Goal: Task Accomplishment & Management: Manage account settings

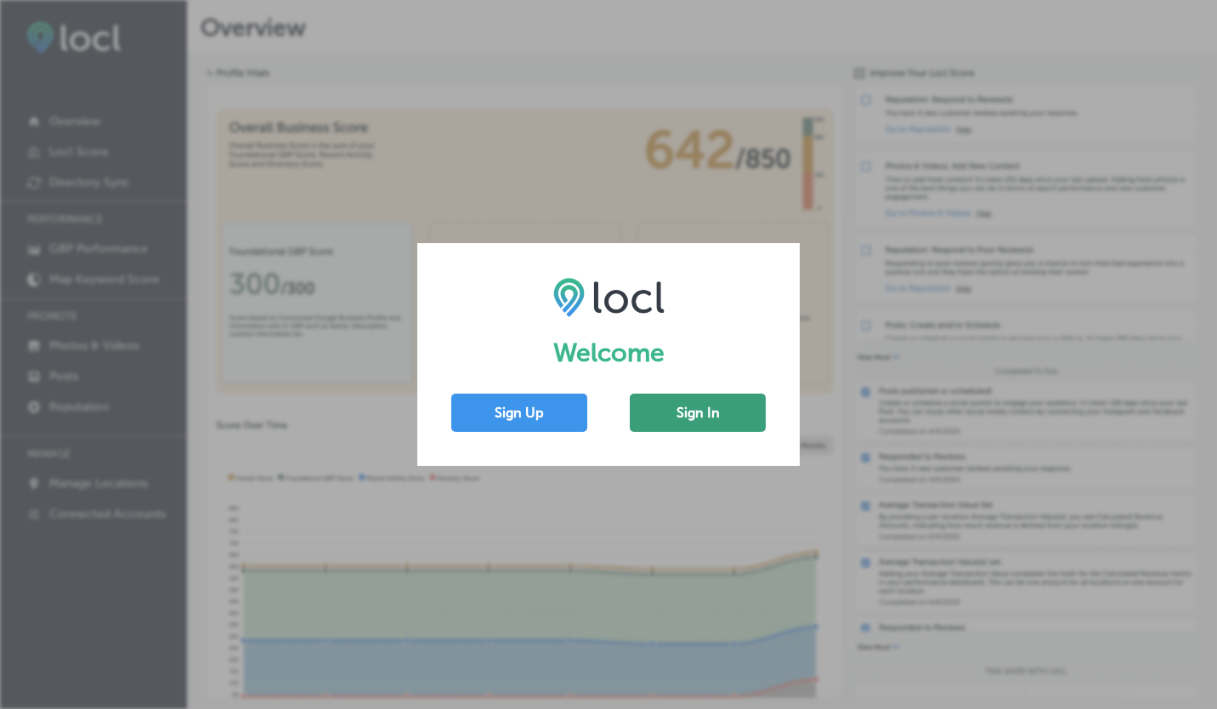
click at [683, 419] on button "Sign In" at bounding box center [698, 412] width 136 height 38
click at [683, 415] on button "Sign In" at bounding box center [698, 412] width 136 height 38
click at [698, 409] on button "Sign In" at bounding box center [698, 412] width 136 height 38
click at [536, 398] on button "Sign Up" at bounding box center [519, 412] width 136 height 38
click at [722, 178] on div "Welcome Sign Up Sign In" at bounding box center [608, 354] width 1217 height 709
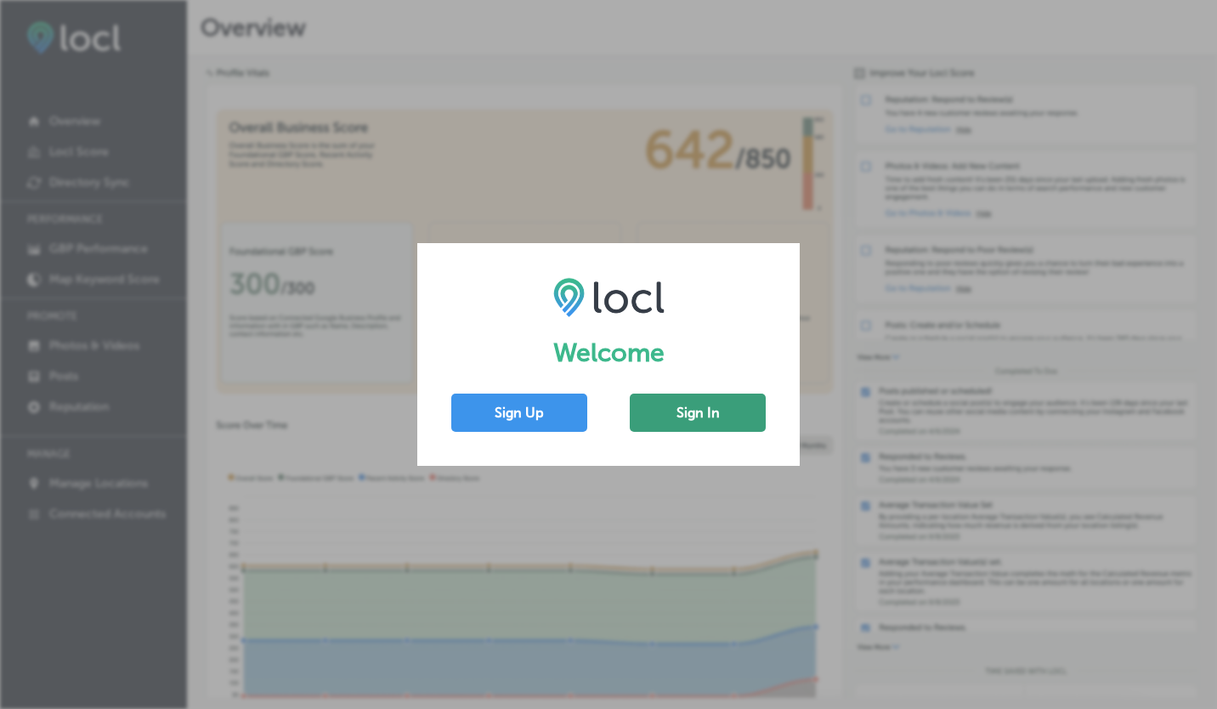
click at [697, 427] on button "Sign In" at bounding box center [698, 412] width 136 height 38
click at [704, 420] on button "Sign In" at bounding box center [698, 412] width 136 height 38
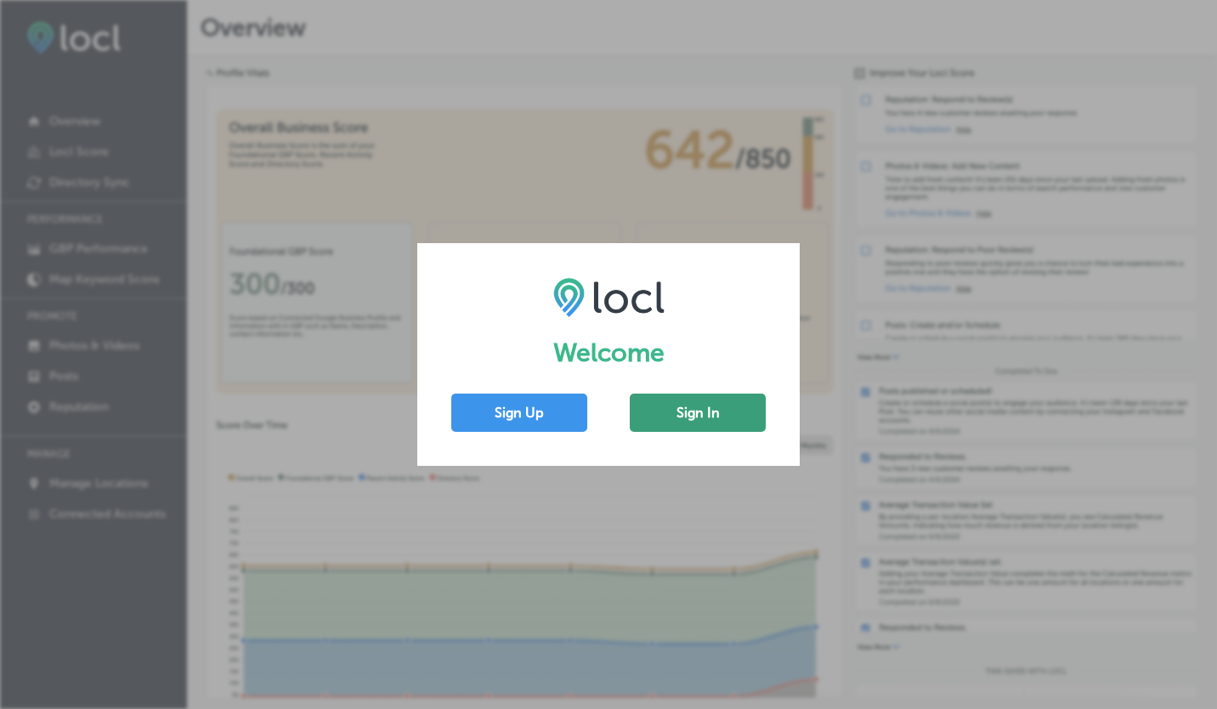
click at [693, 395] on button "Sign In" at bounding box center [698, 412] width 136 height 38
click at [559, 415] on button "Sign Up" at bounding box center [519, 412] width 136 height 38
click at [728, 420] on button "Sign In" at bounding box center [698, 412] width 136 height 38
click at [731, 400] on button "Sign In" at bounding box center [698, 412] width 136 height 38
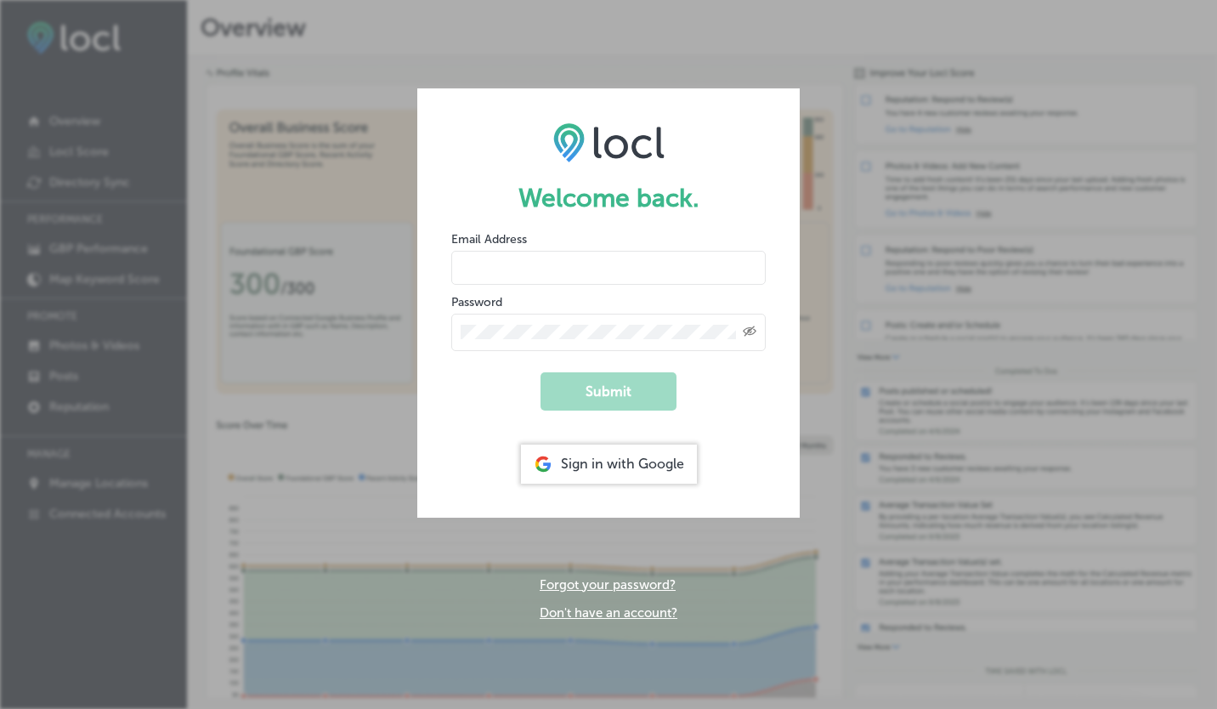
click at [562, 277] on input "email" at bounding box center [608, 268] width 314 height 34
drag, startPoint x: 647, startPoint y: 268, endPoint x: 398, endPoint y: 278, distance: 250.0
click at [398, 278] on div "Welcome back. Email Address adventure@sanjuankayak.com Password Created with Sk…" at bounding box center [608, 354] width 1217 height 709
type input "cole@sanjuankayak.com"
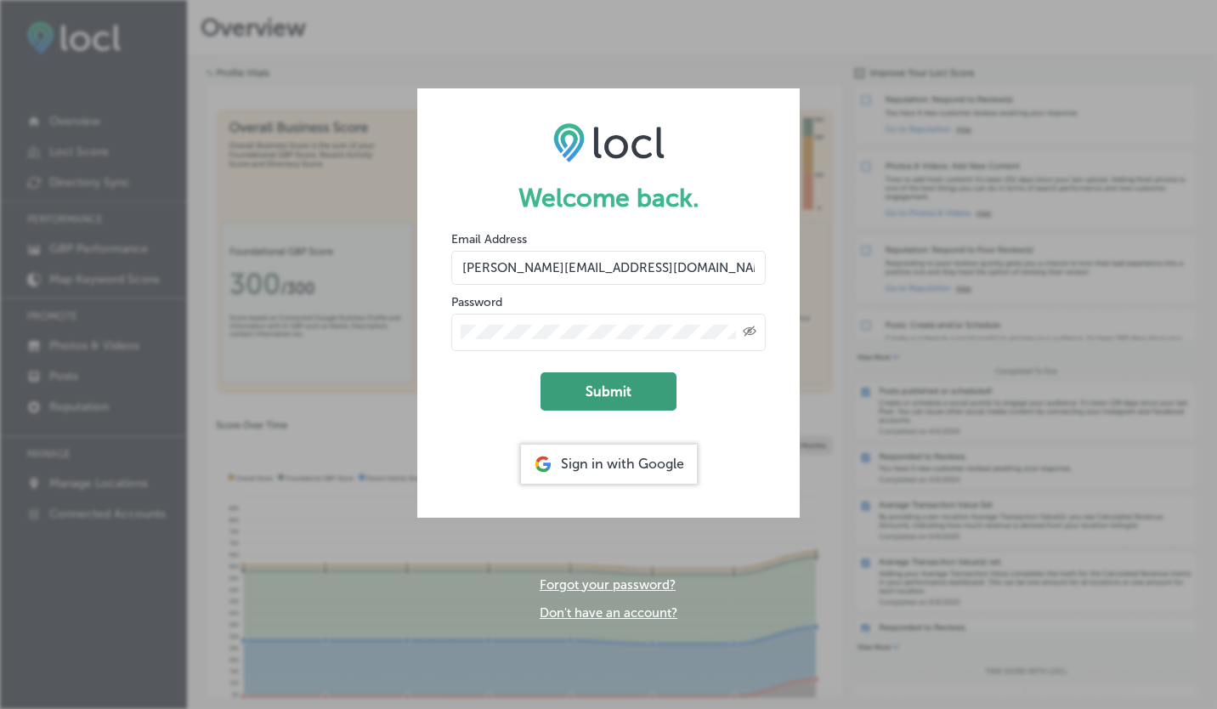
click at [583, 385] on button "Submit" at bounding box center [608, 391] width 136 height 38
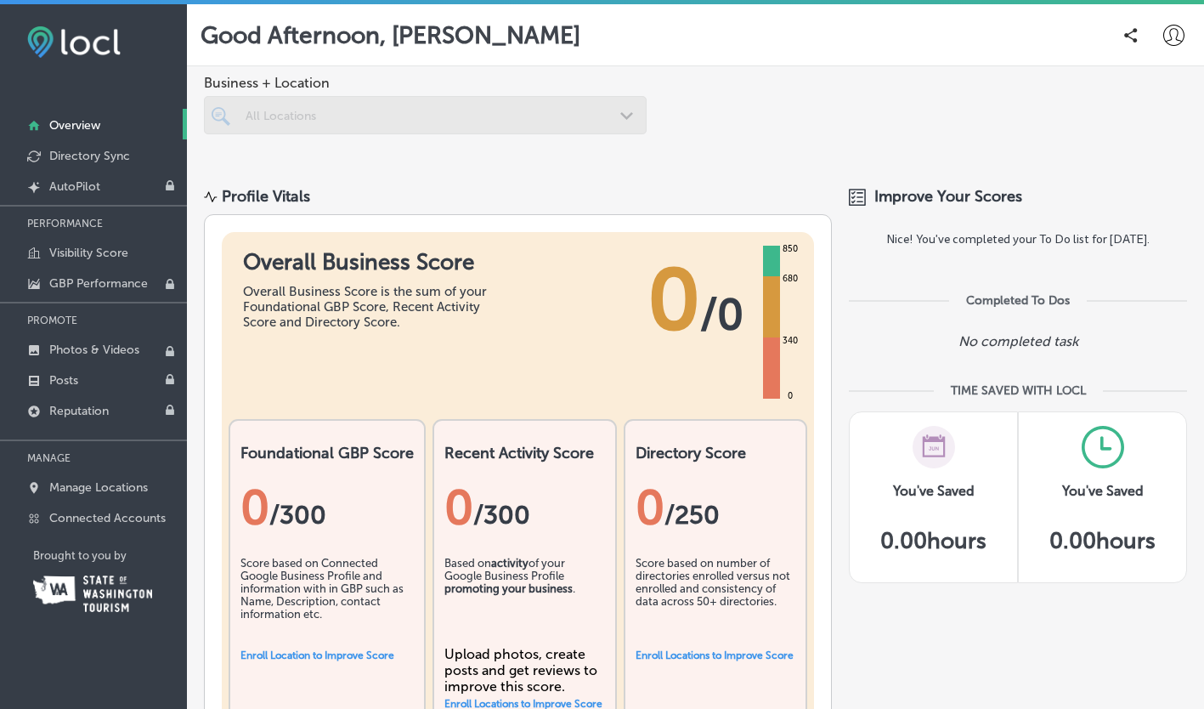
click at [380, 109] on div at bounding box center [425, 115] width 443 height 38
click at [104, 482] on p "Manage Locations" at bounding box center [98, 487] width 99 height 14
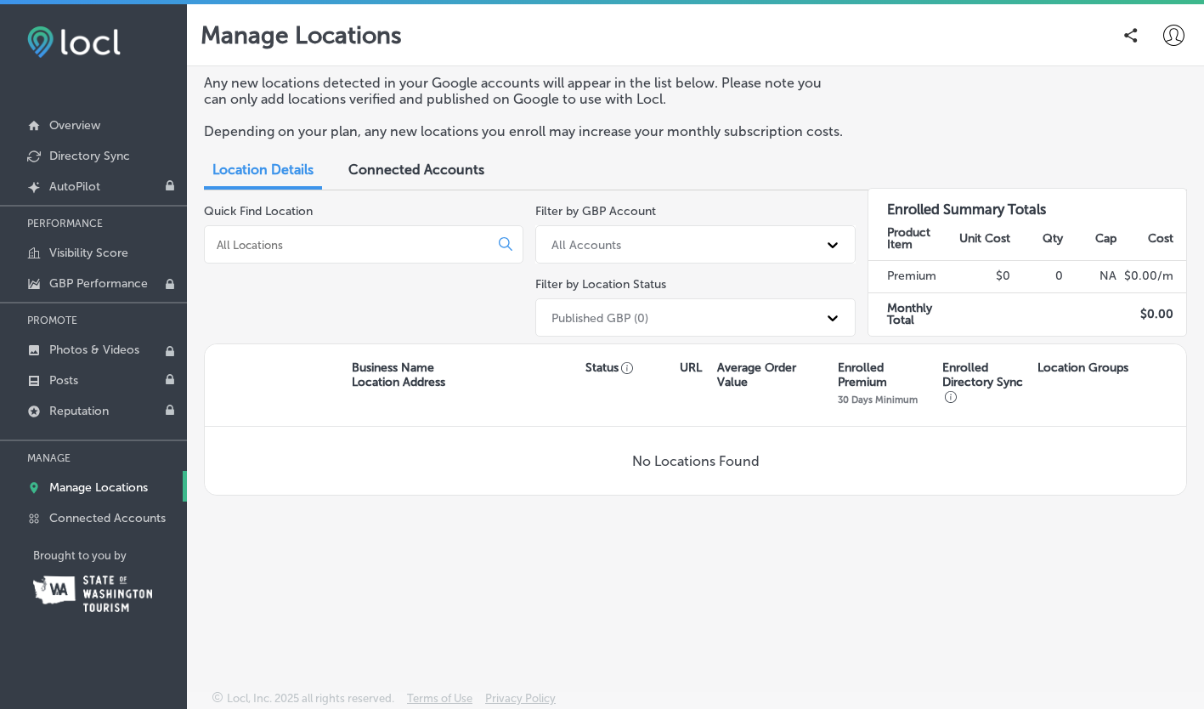
click at [440, 244] on input at bounding box center [350, 244] width 270 height 15
type input "s"
type input "f"
click at [567, 255] on div "All Accounts" at bounding box center [680, 244] width 274 height 28
click at [573, 311] on div "josephcolewilson@gmail.com" at bounding box center [694, 316] width 319 height 28
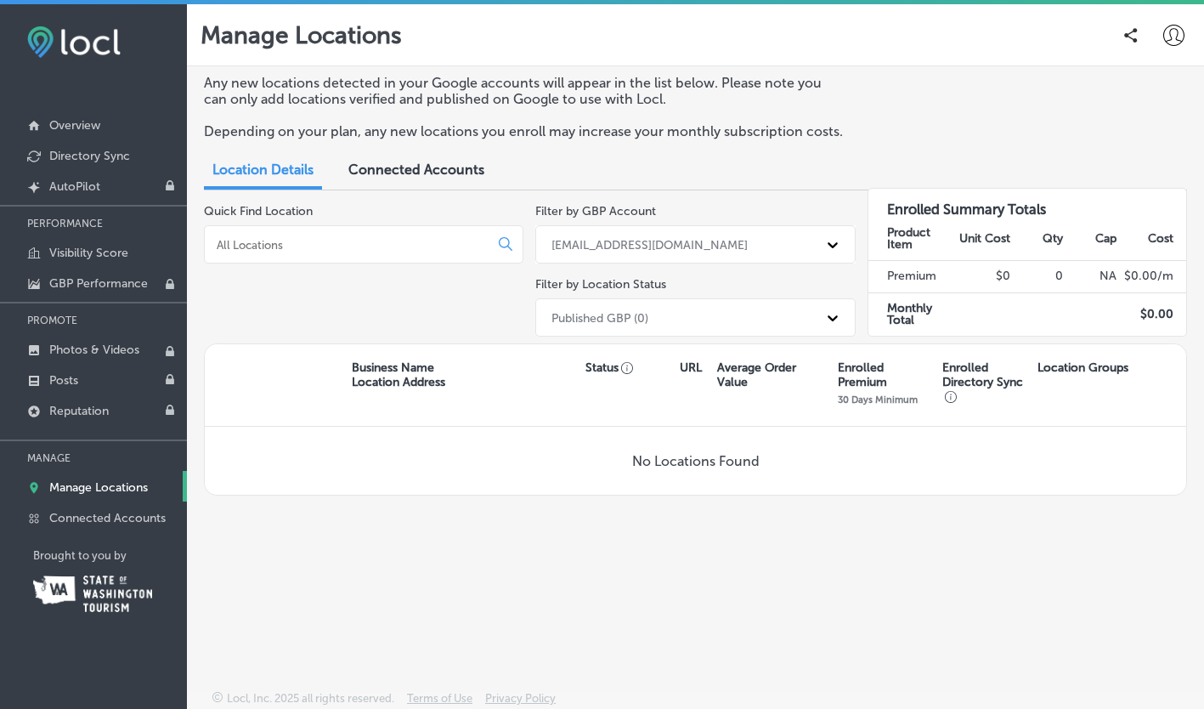
click at [415, 171] on span "Connected Accounts" at bounding box center [416, 169] width 136 height 16
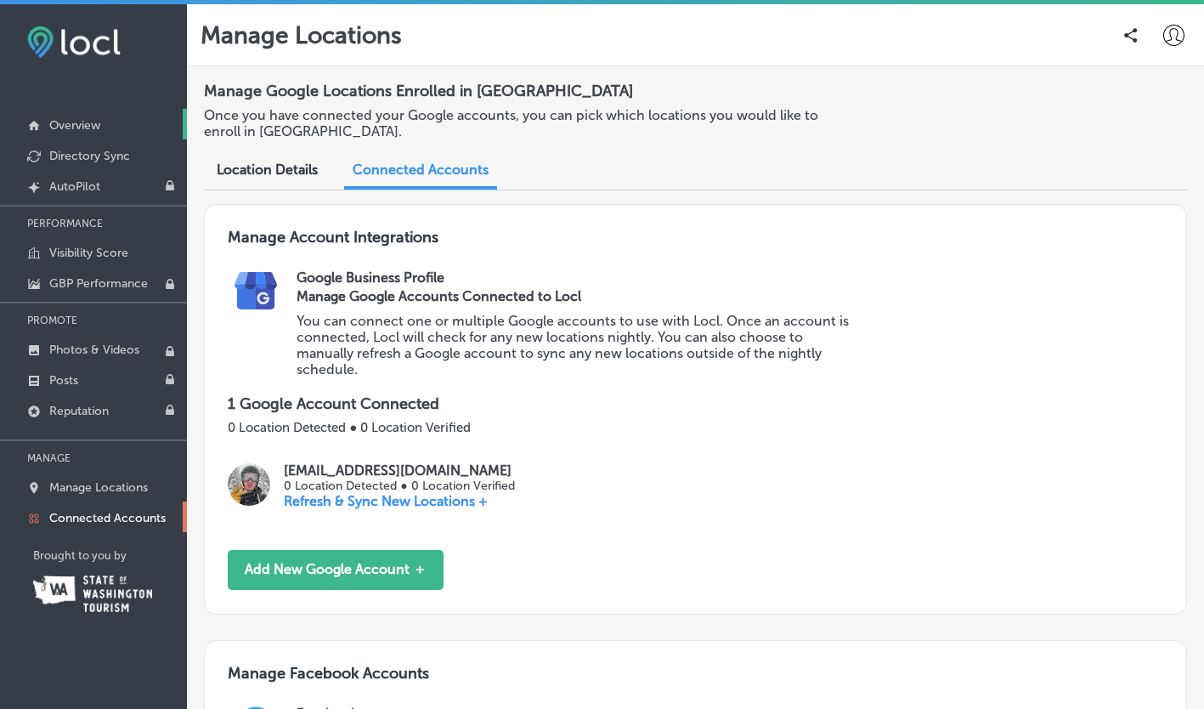
click at [76, 138] on link "Overview" at bounding box center [93, 124] width 187 height 31
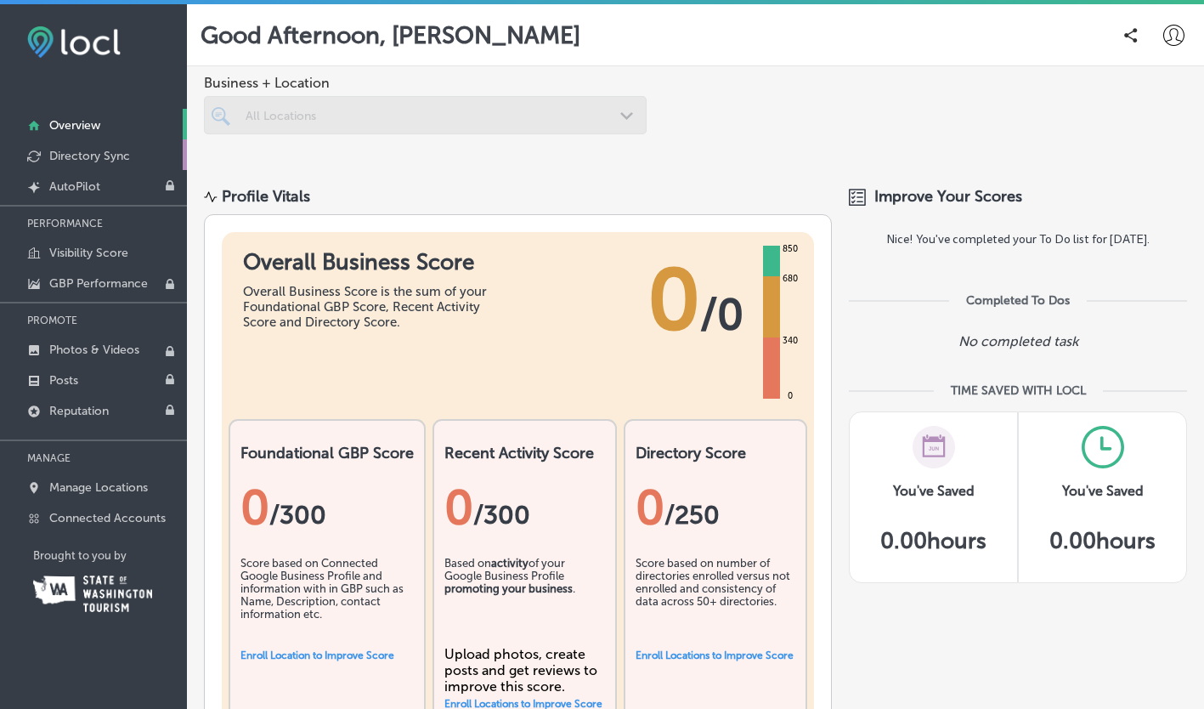
click at [123, 157] on p "Directory Sync" at bounding box center [89, 156] width 81 height 14
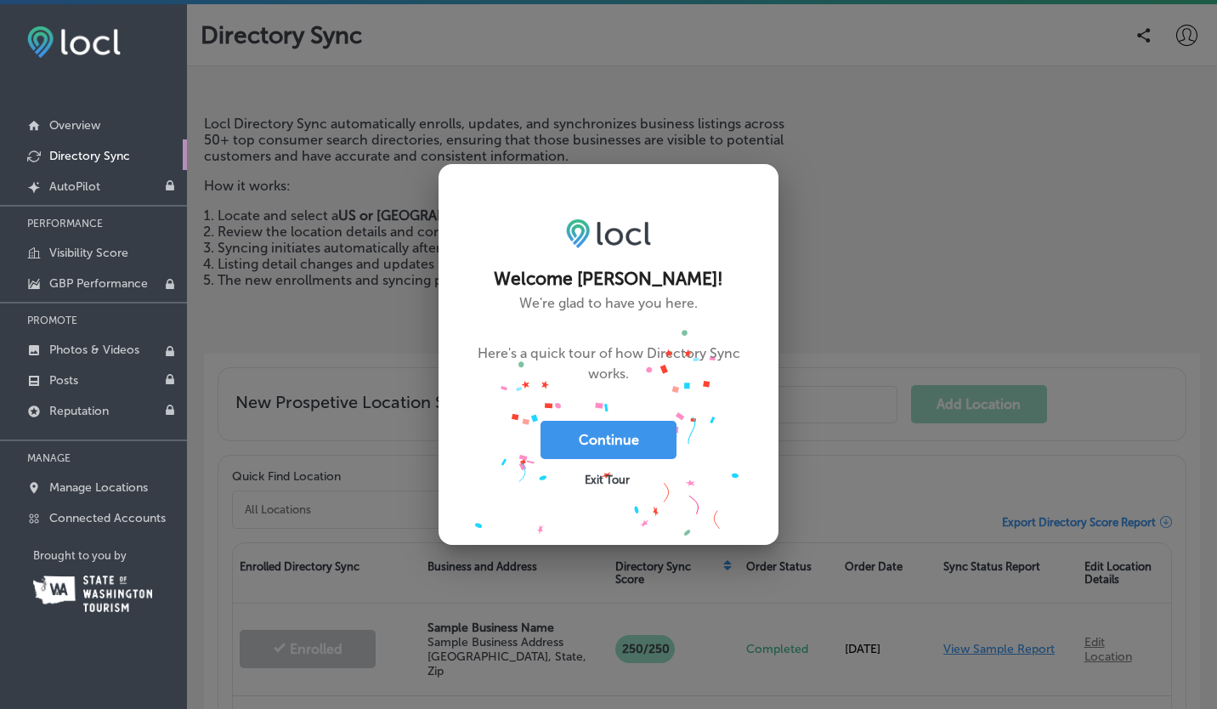
click at [610, 496] on div "Exit Tour" at bounding box center [608, 478] width 136 height 38
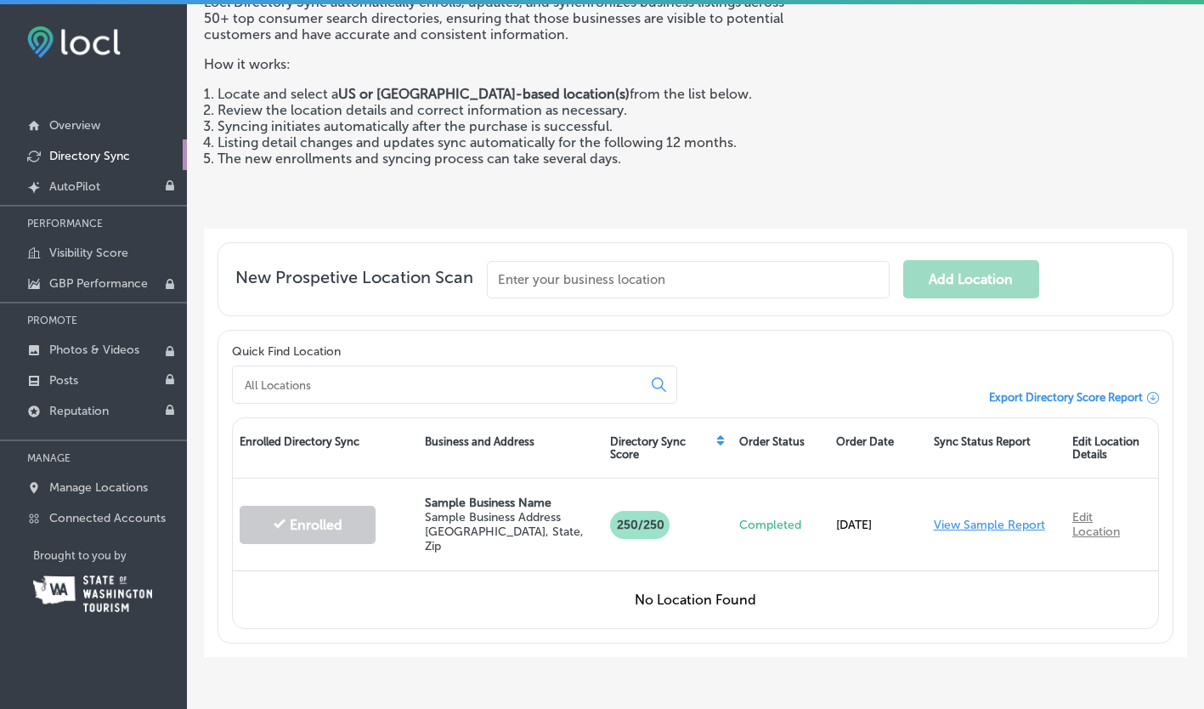
scroll to position [122, 0]
click at [453, 376] on input at bounding box center [440, 383] width 395 height 15
type input "2"
click at [613, 264] on input "text" at bounding box center [688, 278] width 403 height 37
type input "F"
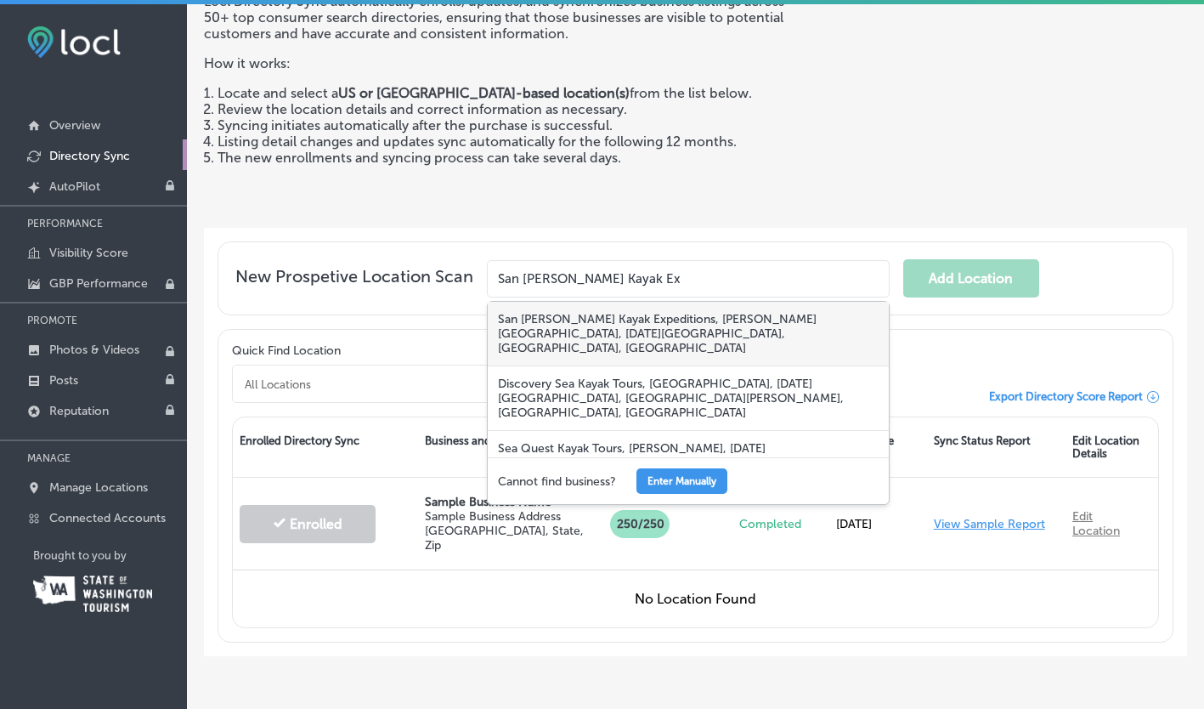
click at [616, 322] on div "San Juan Kayak Expeditions, Nichols Street, Friday Harbor, WA, USA" at bounding box center [688, 334] width 401 height 65
type input "San Juan Kayak Expeditions, Nichols Street, Friday Harbor, WA, USA"
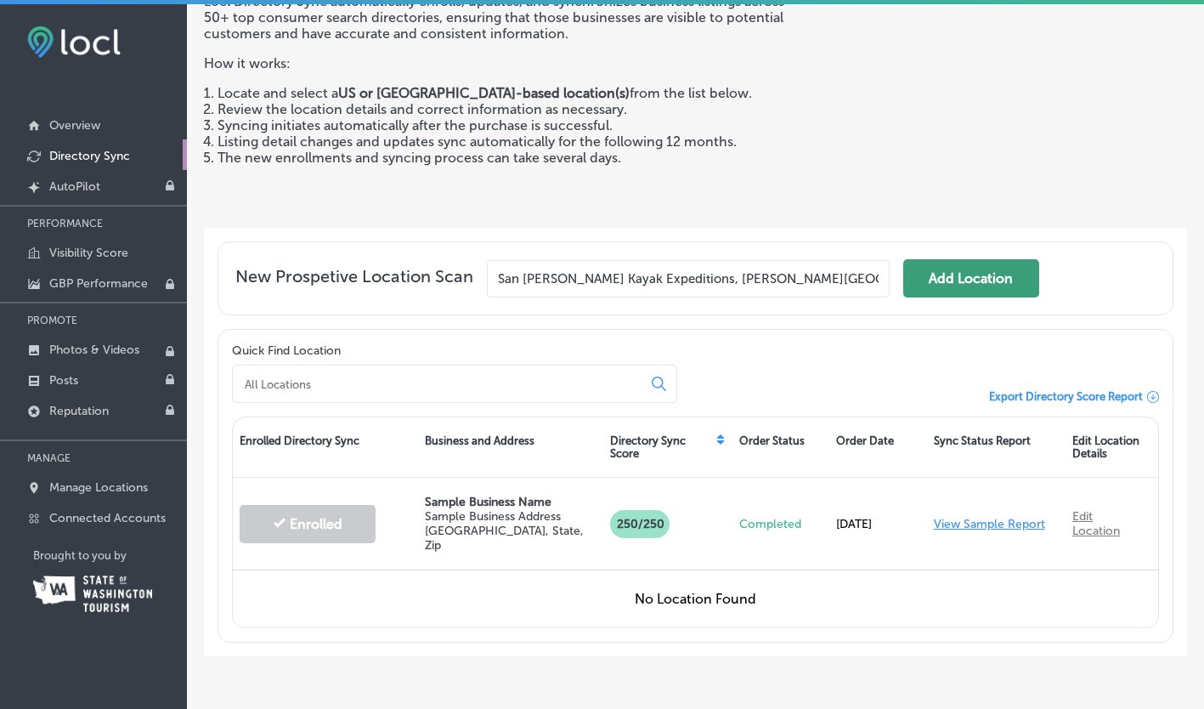
click at [953, 276] on button "Add Location" at bounding box center [971, 278] width 136 height 38
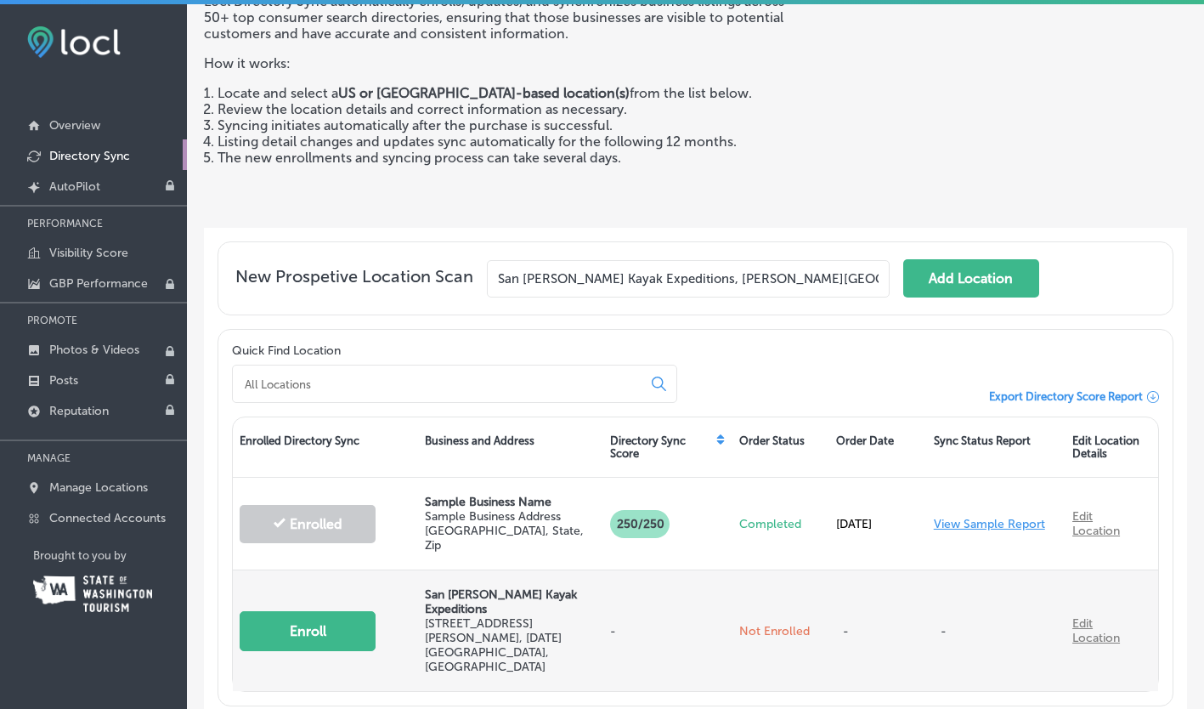
scroll to position [0, 0]
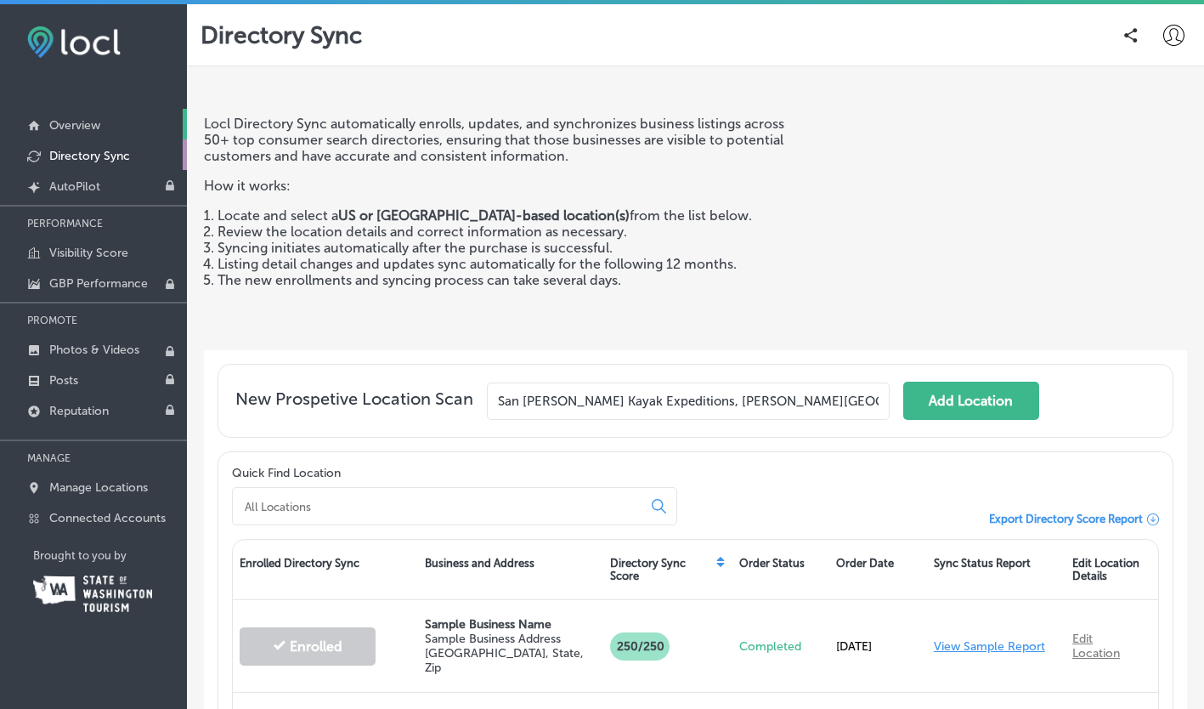
click at [110, 126] on link "Overview" at bounding box center [93, 124] width 187 height 31
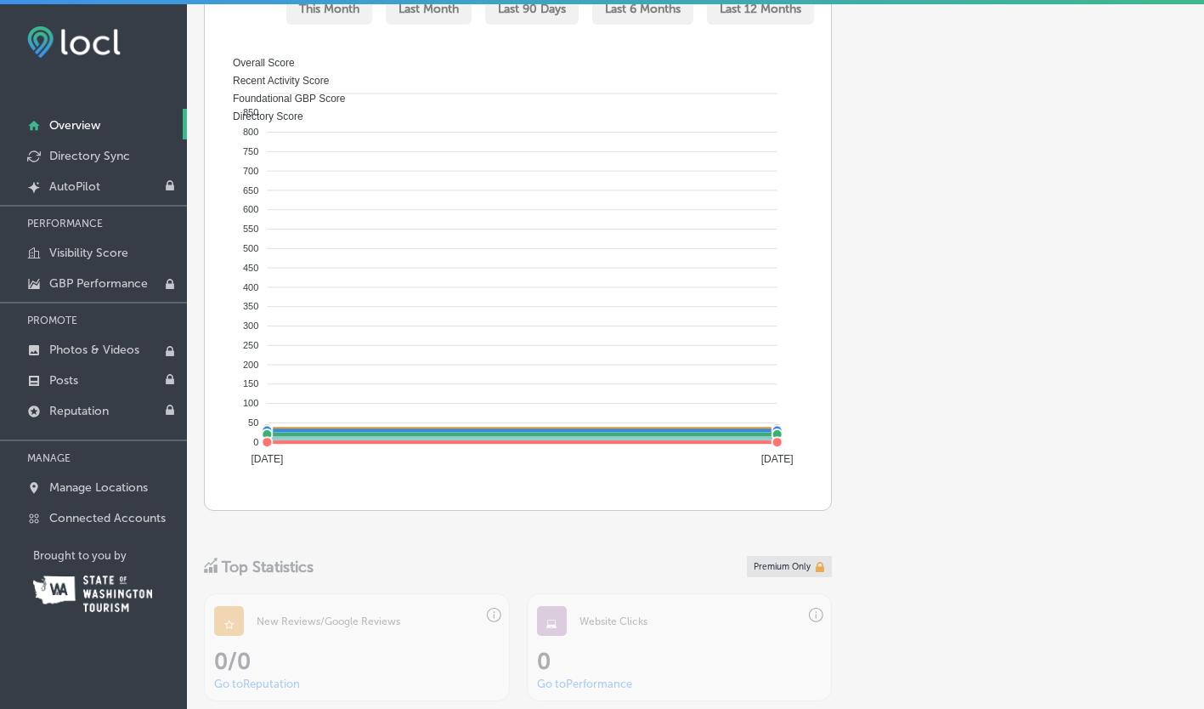
scroll to position [492, 0]
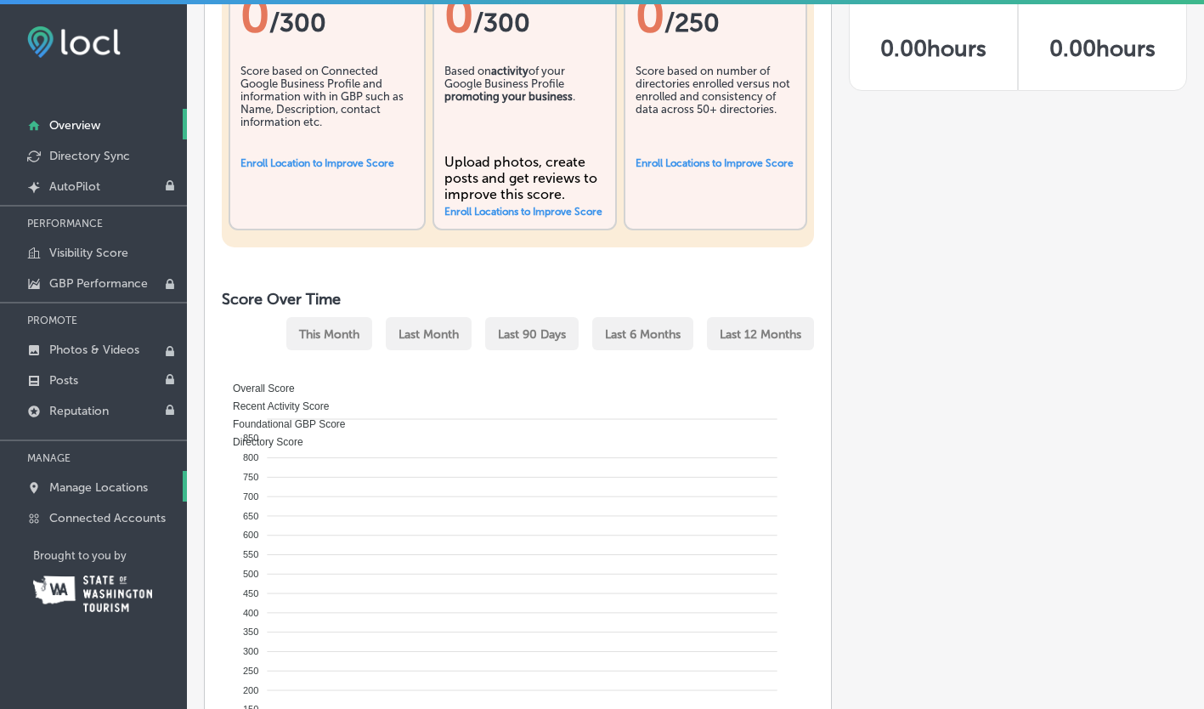
click at [103, 480] on p "Manage Locations" at bounding box center [98, 487] width 99 height 14
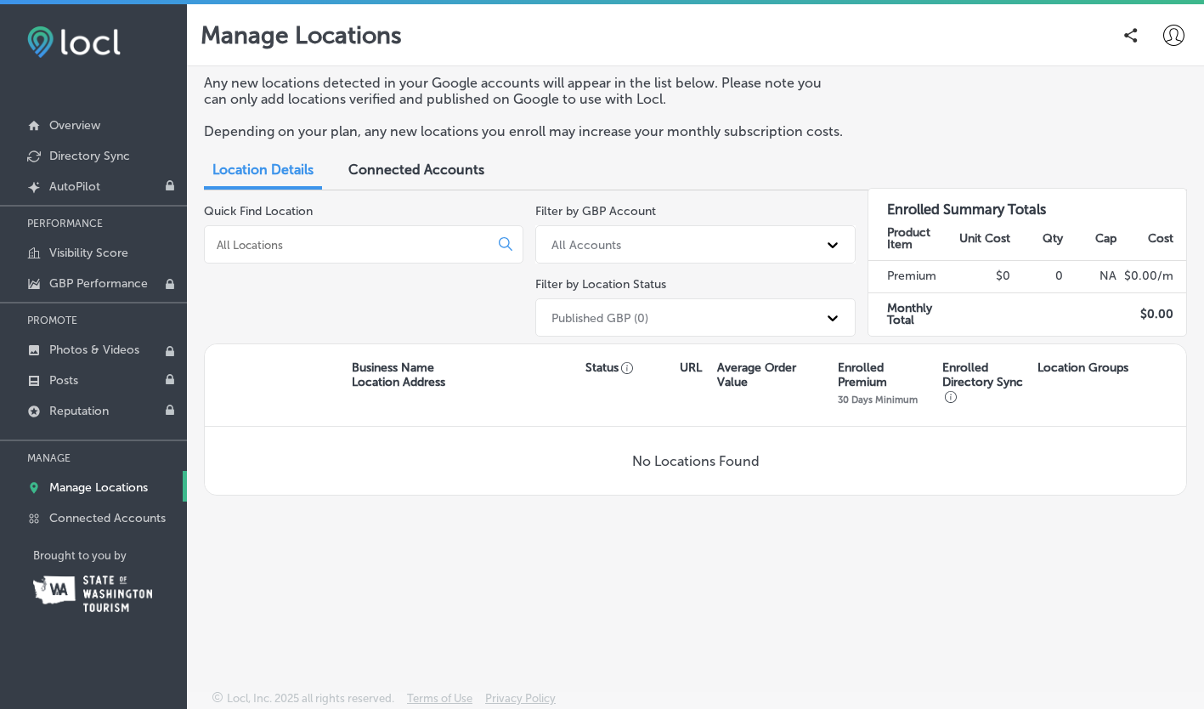
click at [421, 240] on input at bounding box center [350, 244] width 270 height 15
type input "2"
click at [1127, 35] on icon at bounding box center [1130, 35] width 13 height 14
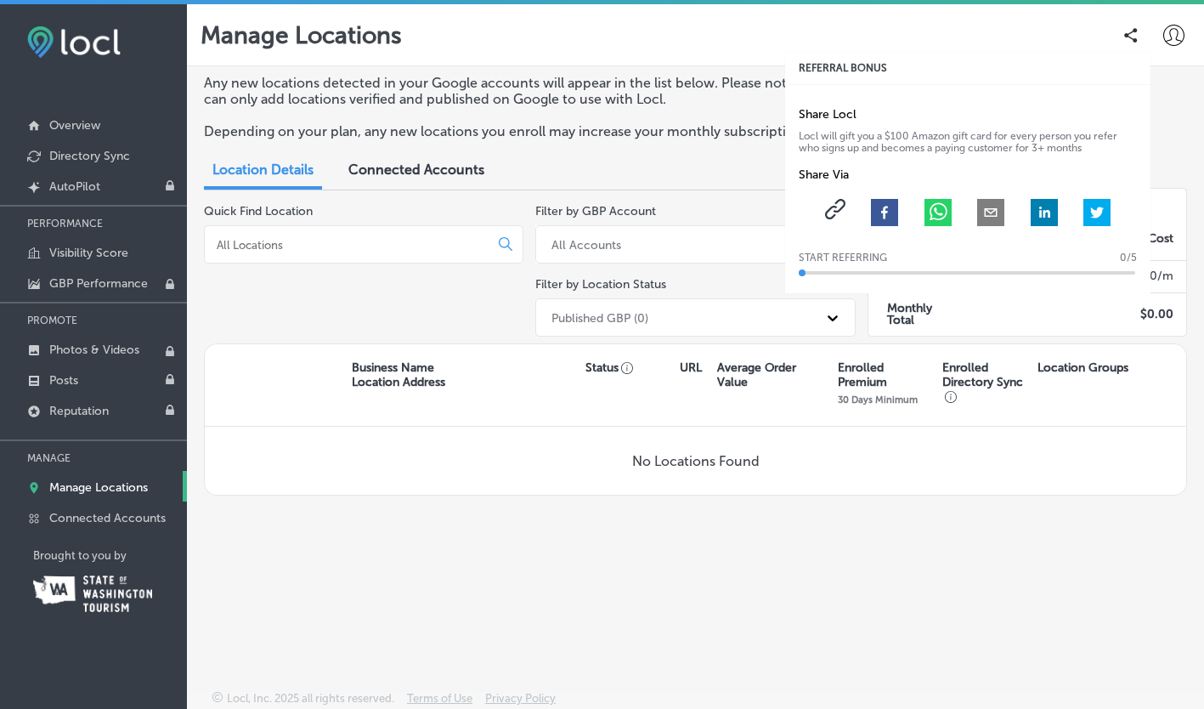
click at [1127, 35] on icon at bounding box center [1130, 35] width 13 height 14
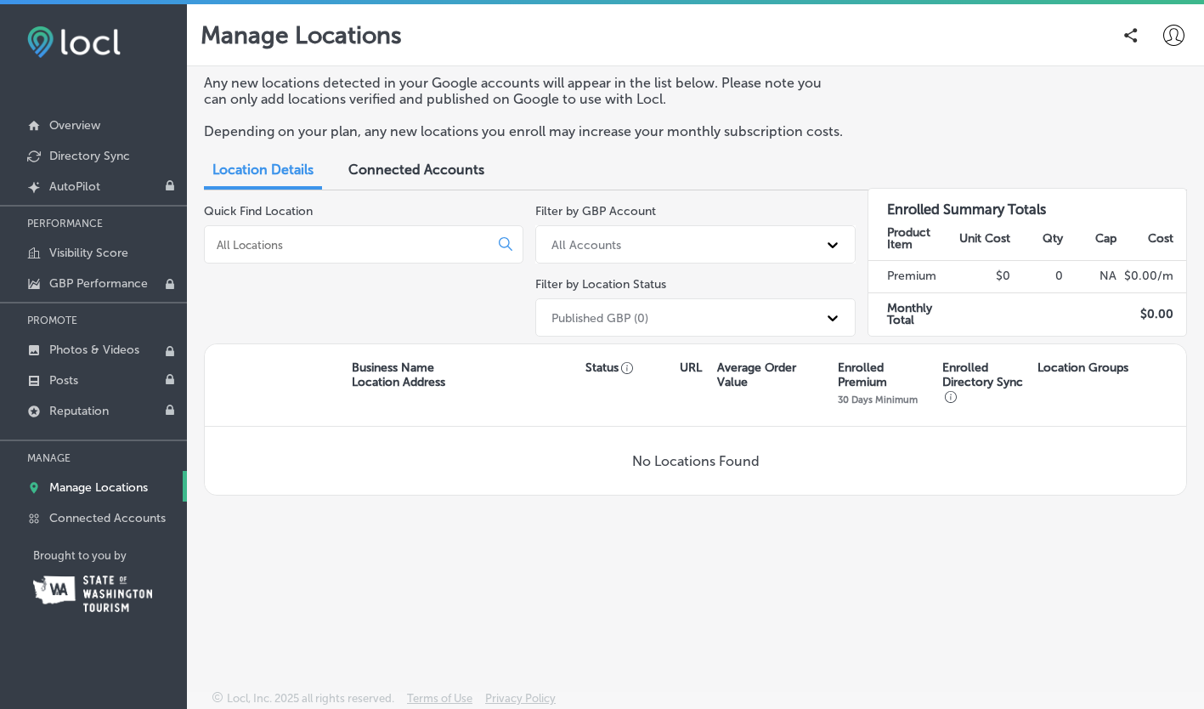
click at [1171, 44] on icon at bounding box center [1173, 35] width 21 height 21
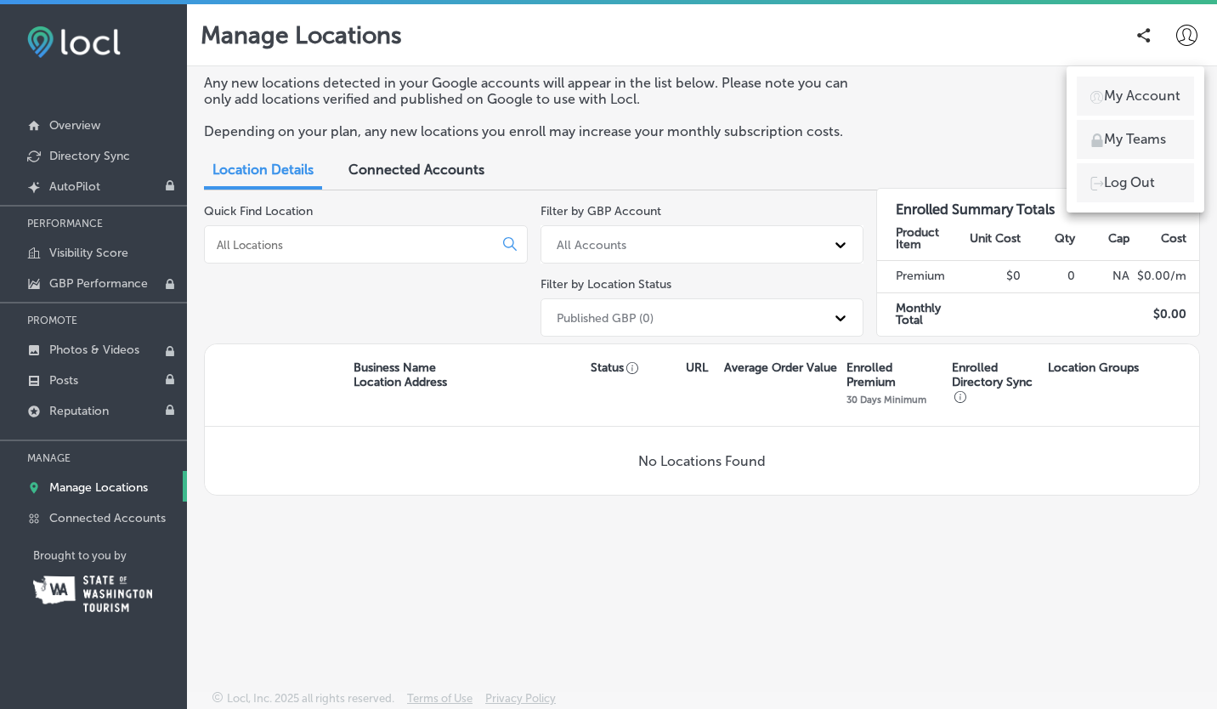
click at [1031, 77] on div at bounding box center [608, 354] width 1217 height 709
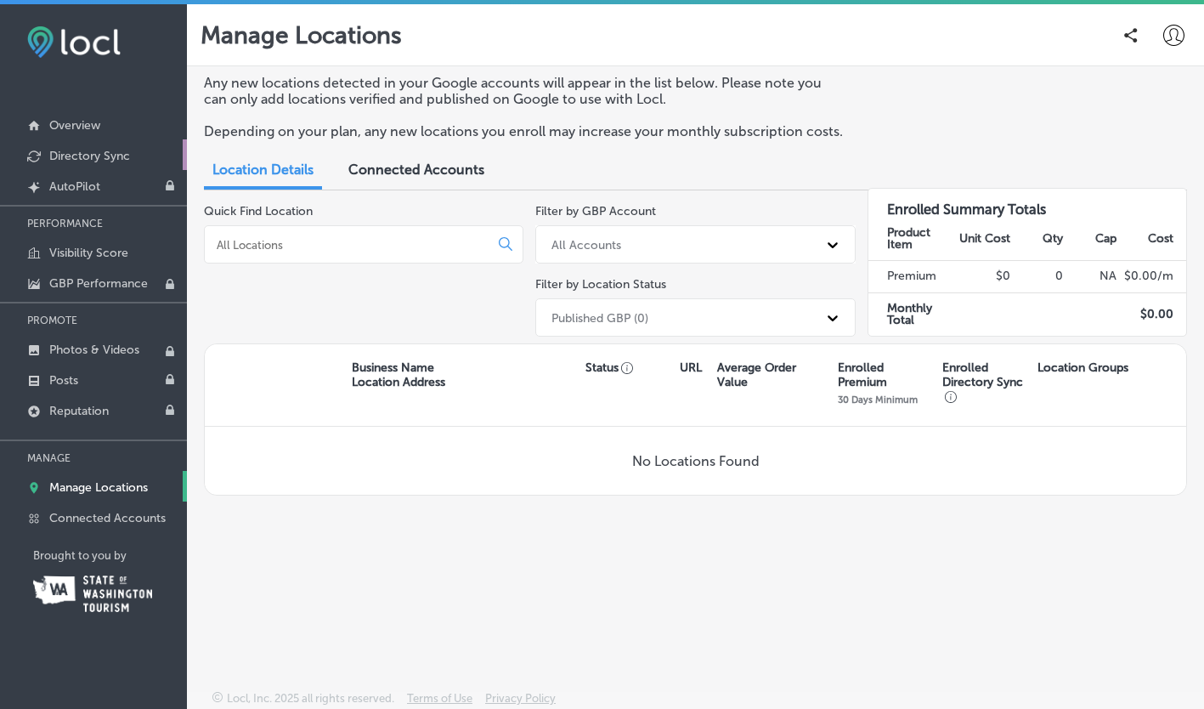
click at [93, 162] on link "Directory Sync" at bounding box center [93, 154] width 187 height 31
click at [93, 145] on link "Directory Sync" at bounding box center [93, 154] width 187 height 31
click at [118, 524] on link "Connected Accounts" at bounding box center [93, 516] width 187 height 31
click at [114, 511] on p "Connected Accounts" at bounding box center [107, 518] width 116 height 14
click at [128, 523] on link "Connected Accounts" at bounding box center [93, 516] width 187 height 31
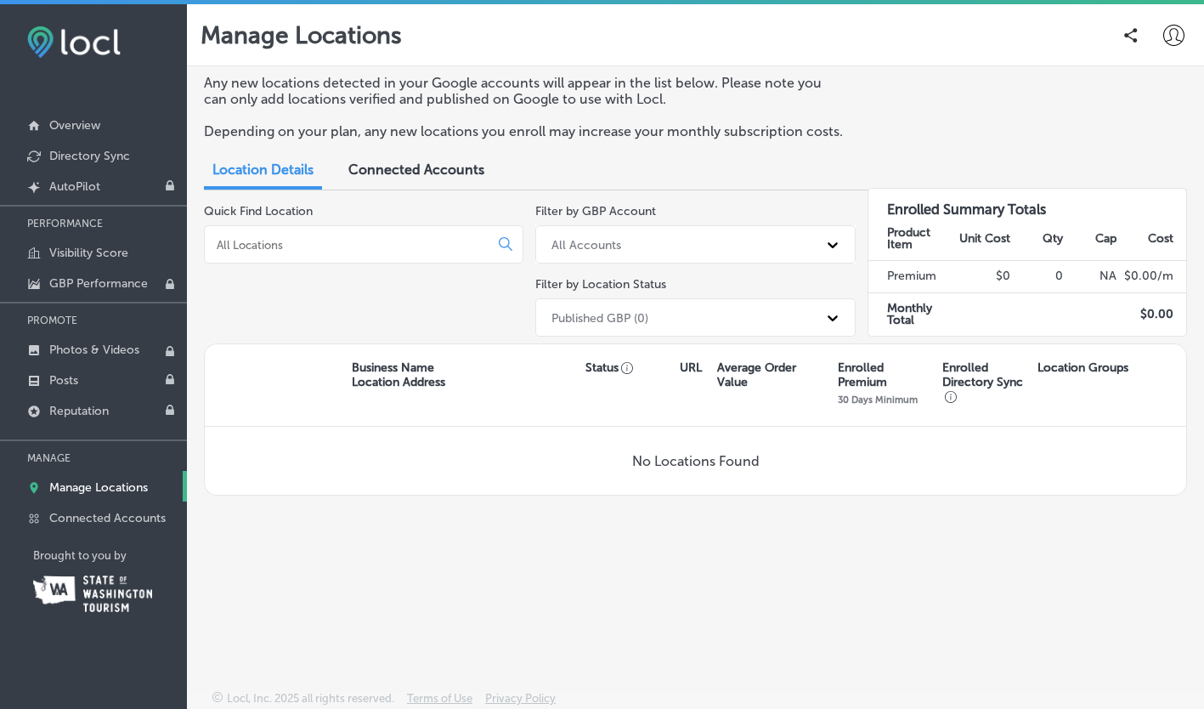
scroll to position [4, 0]
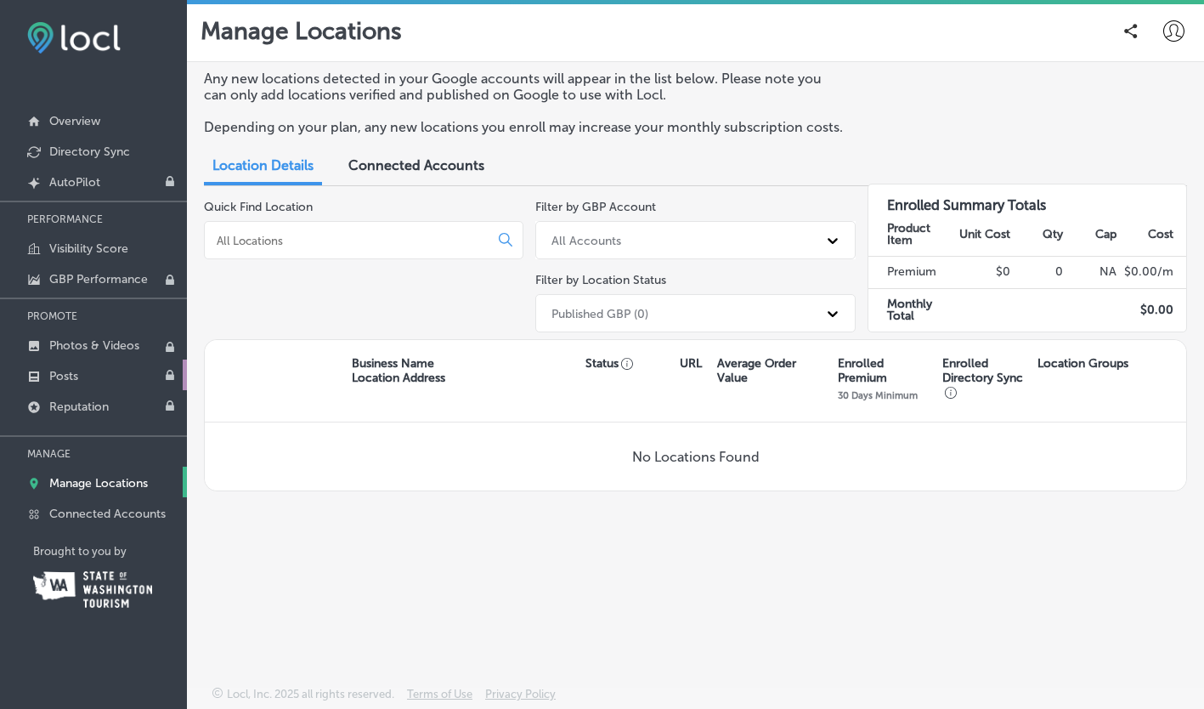
click at [93, 369] on link "Posts" at bounding box center [93, 374] width 187 height 31
drag, startPoint x: 91, startPoint y: 246, endPoint x: 54, endPoint y: 247, distance: 36.6
click at [54, 247] on p "Visibility Score" at bounding box center [88, 248] width 79 height 14
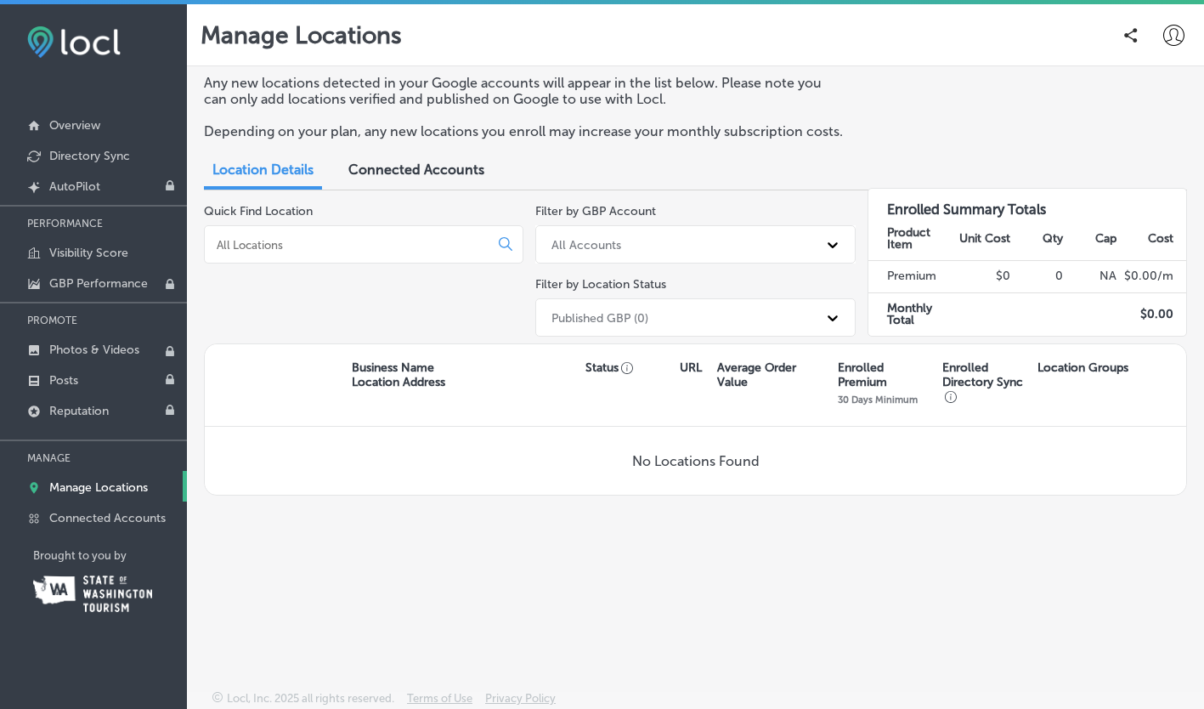
click at [642, 325] on div "Published GBP (0)" at bounding box center [680, 317] width 274 height 28
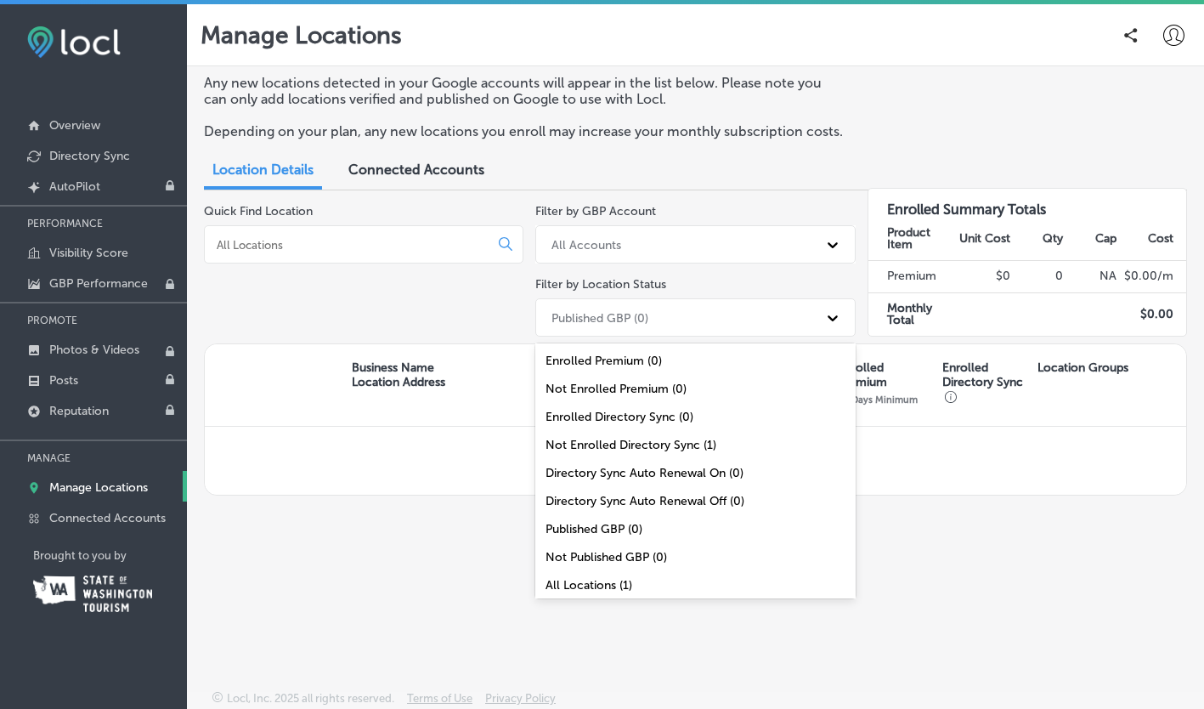
click at [578, 576] on div "All Locations (1)" at bounding box center [694, 585] width 319 height 28
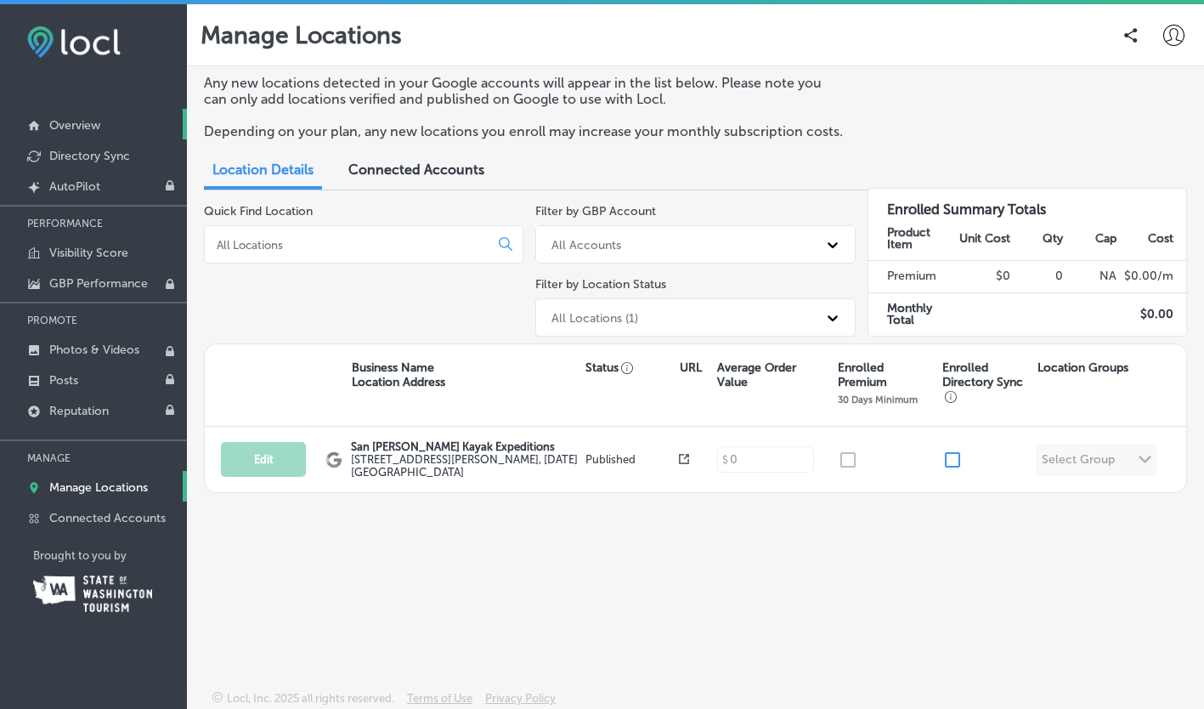
click at [90, 122] on p "Overview" at bounding box center [74, 125] width 51 height 14
click at [111, 129] on link "Overview" at bounding box center [93, 124] width 187 height 31
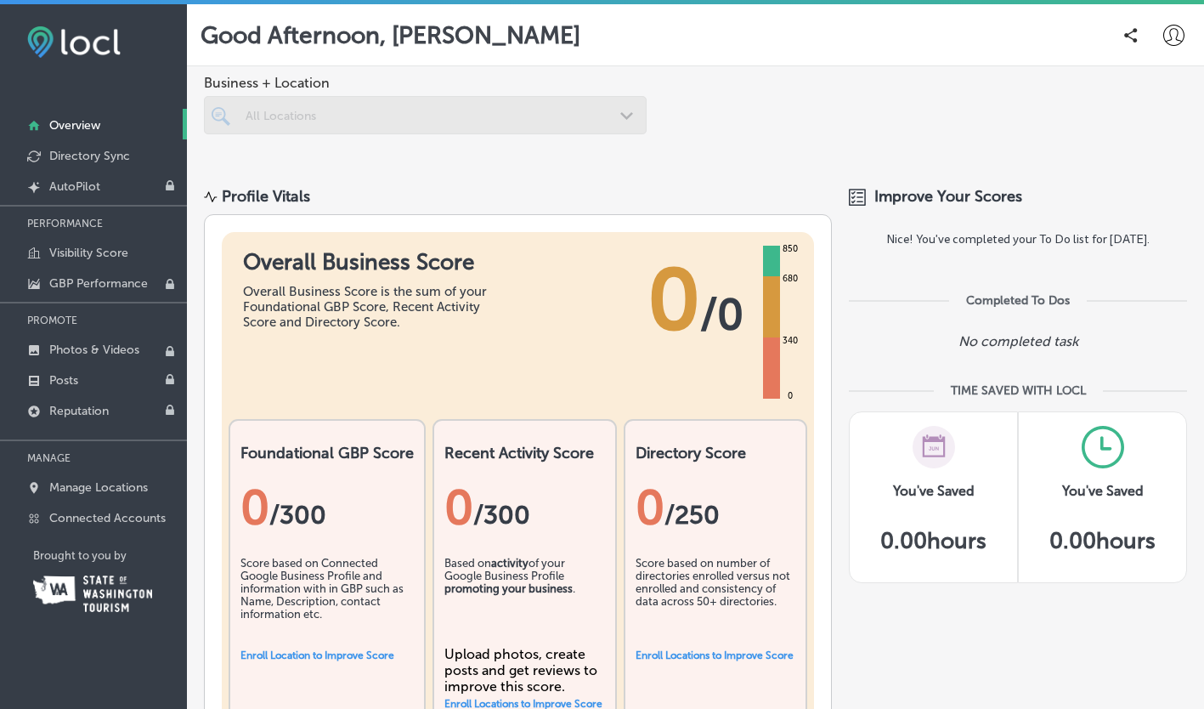
click at [564, 125] on div at bounding box center [425, 115] width 443 height 38
click at [119, 246] on p "Visibility Score" at bounding box center [88, 253] width 79 height 14
click at [522, 121] on div at bounding box center [425, 115] width 443 height 38
click at [1124, 42] on div at bounding box center [1131, 35] width 34 height 34
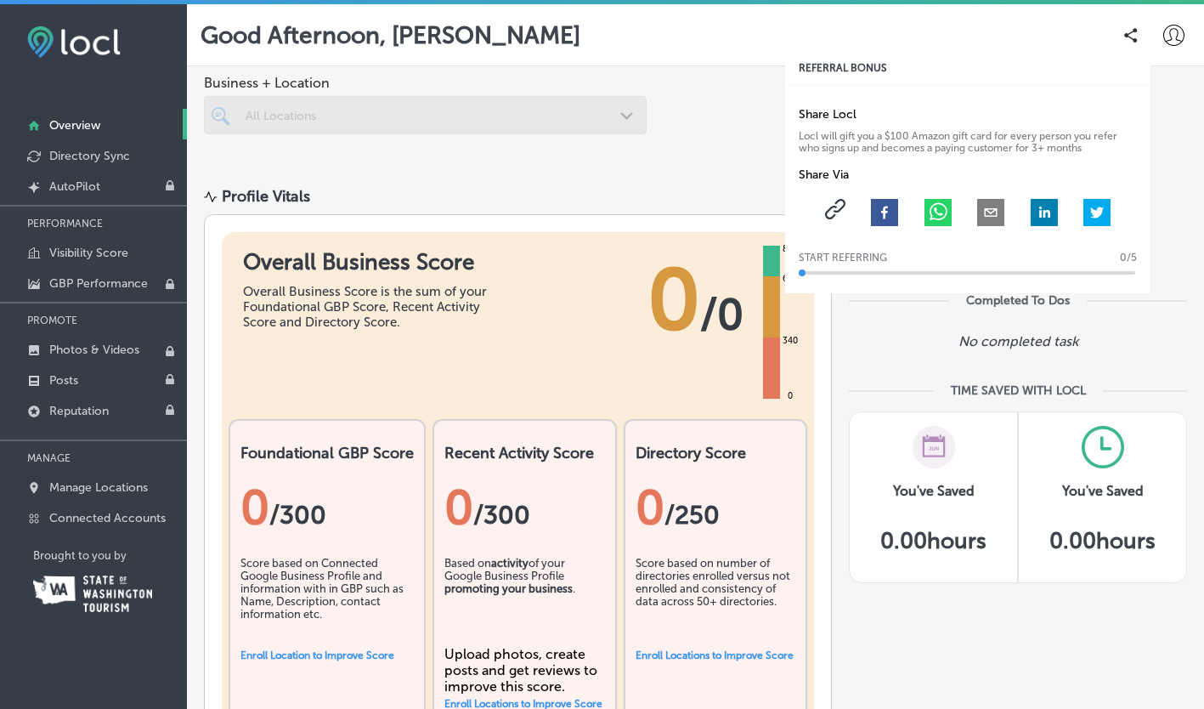
click at [1124, 42] on div at bounding box center [1131, 35] width 34 height 34
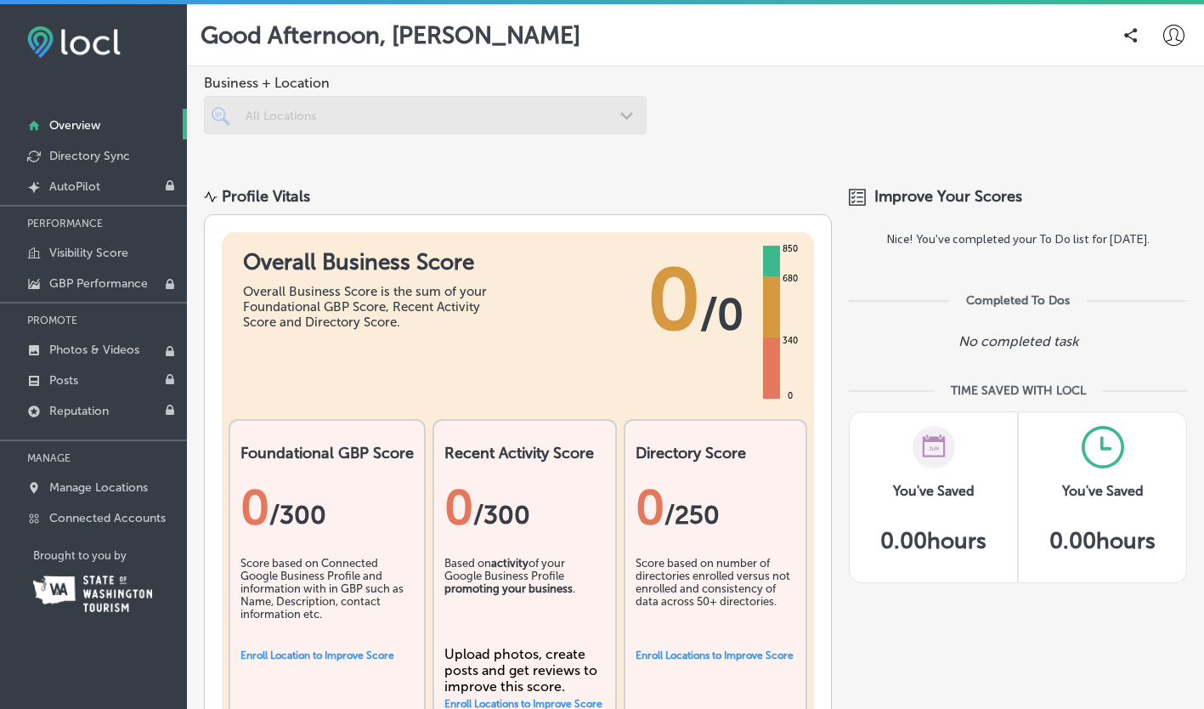
click at [1156, 39] on div at bounding box center [1173, 35] width 34 height 34
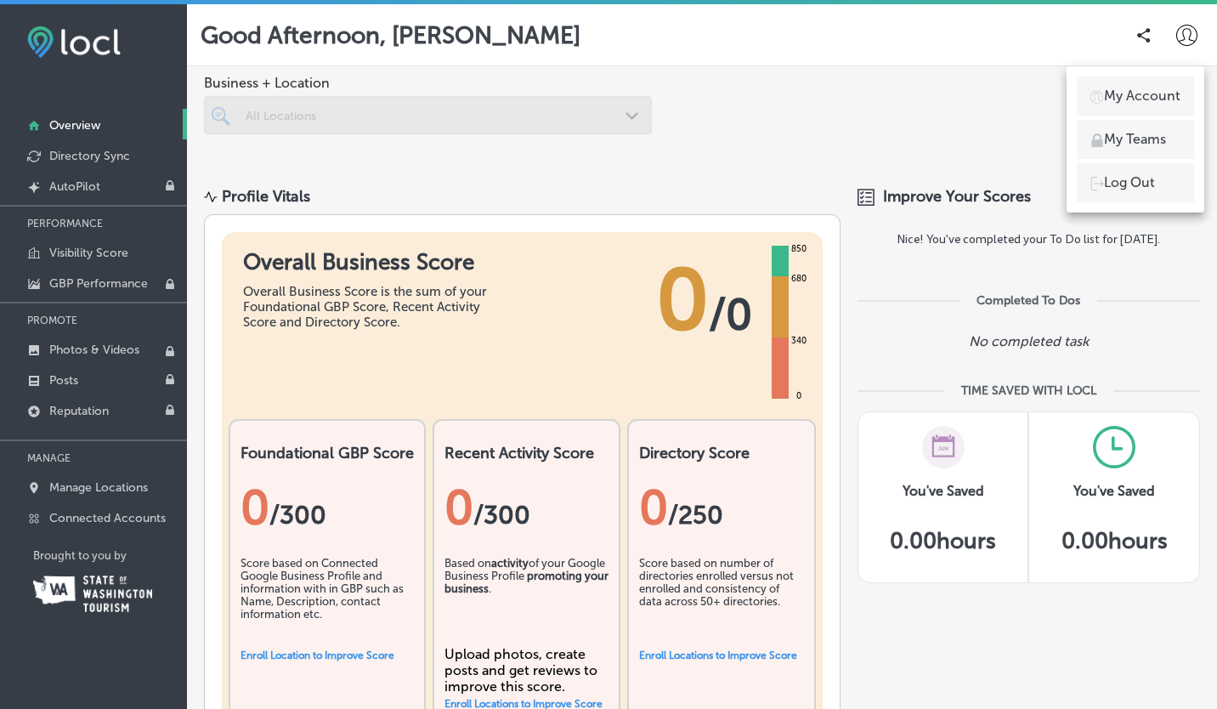
click at [1155, 98] on p "My Account" at bounding box center [1142, 96] width 76 height 20
click at [903, 112] on div at bounding box center [608, 354] width 1217 height 709
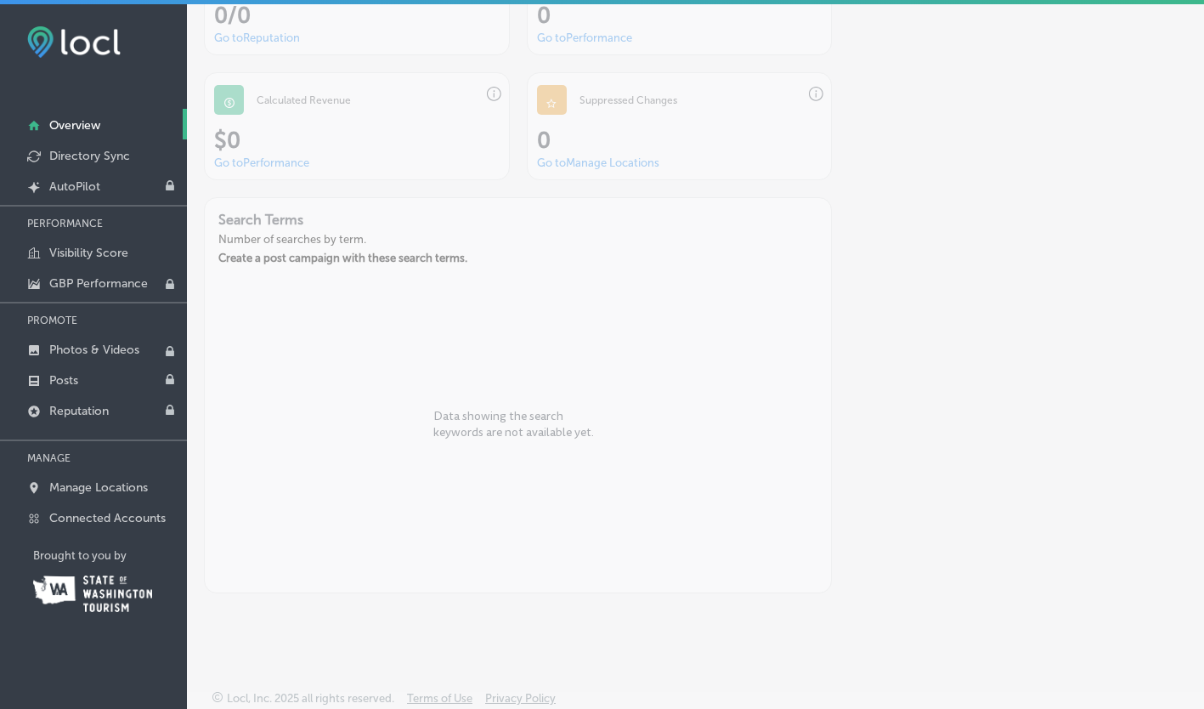
scroll to position [4, 0]
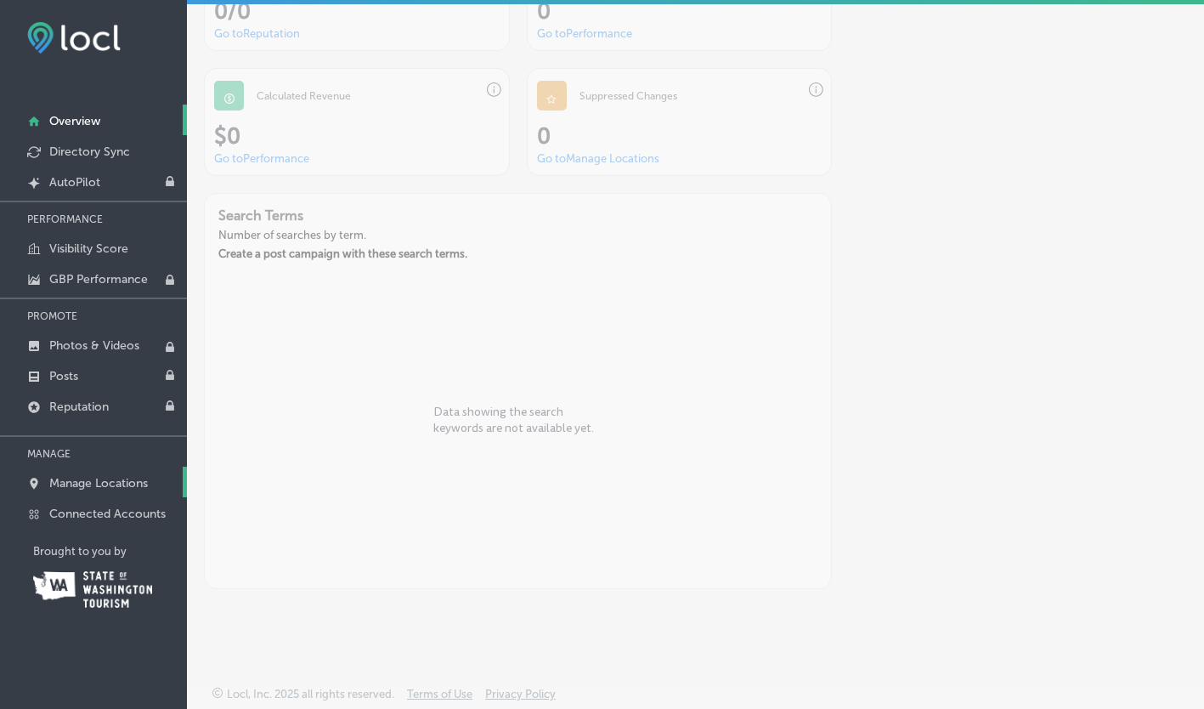
click at [103, 485] on p "Manage Locations" at bounding box center [98, 483] width 99 height 14
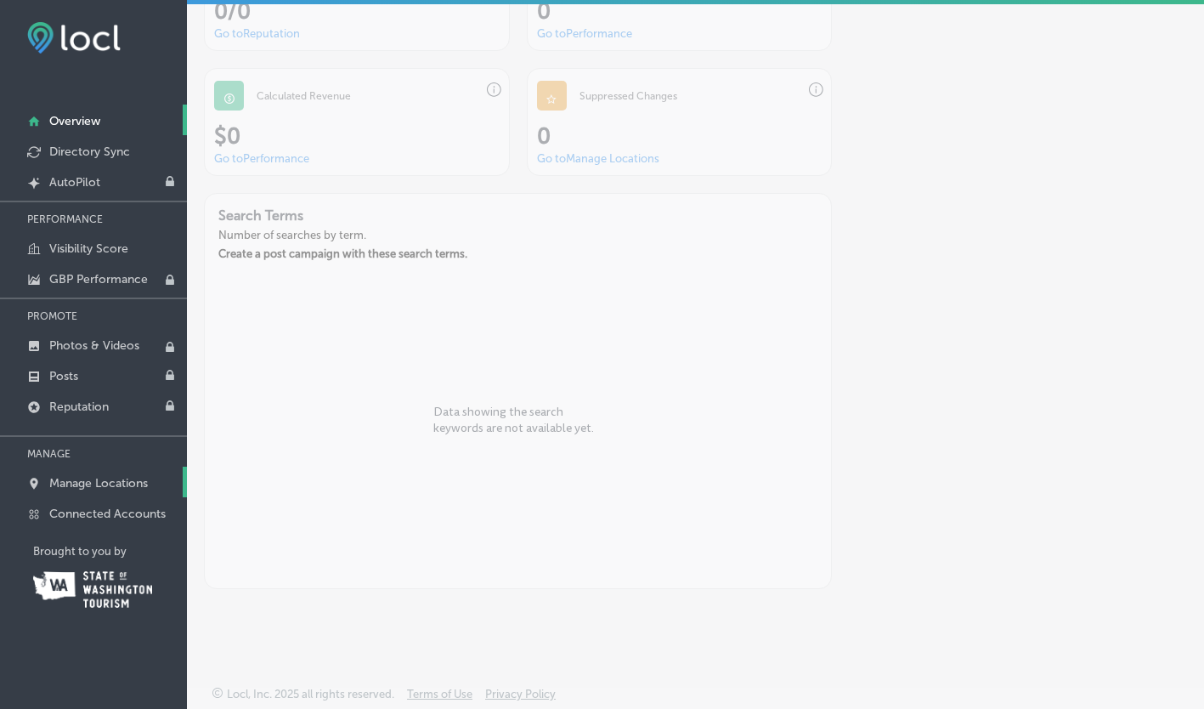
click at [103, 485] on p "Manage Locations" at bounding box center [98, 483] width 99 height 14
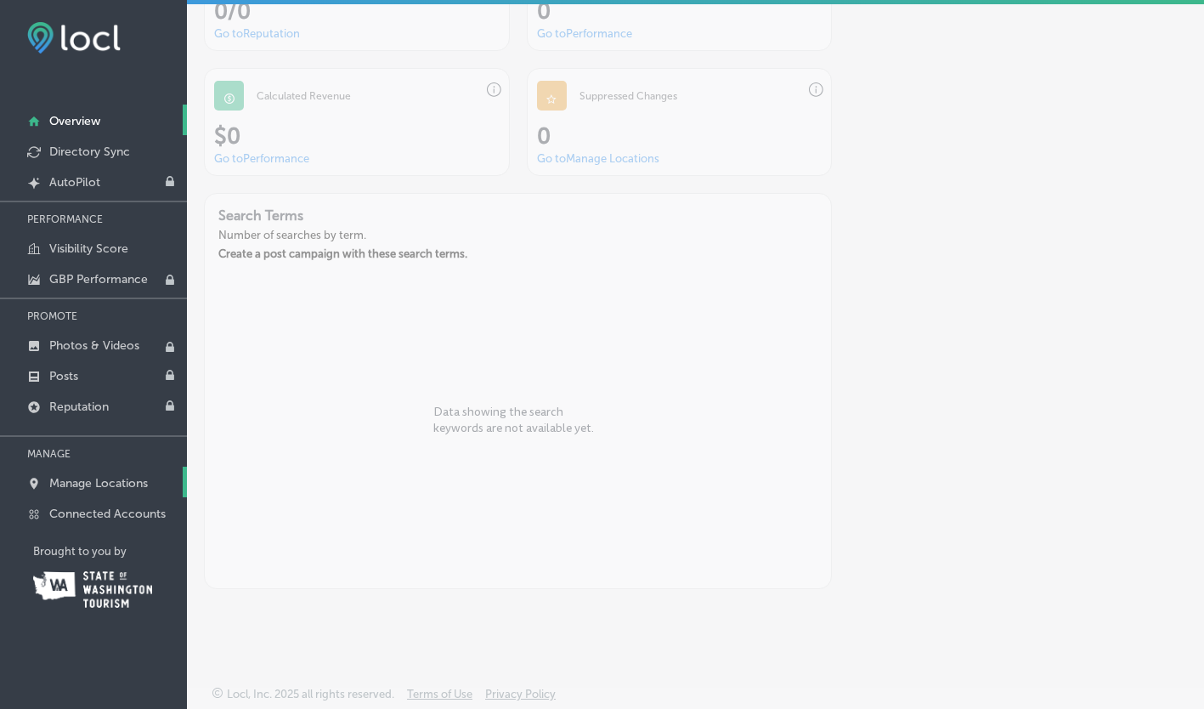
click at [87, 477] on p "Manage Locations" at bounding box center [98, 483] width 99 height 14
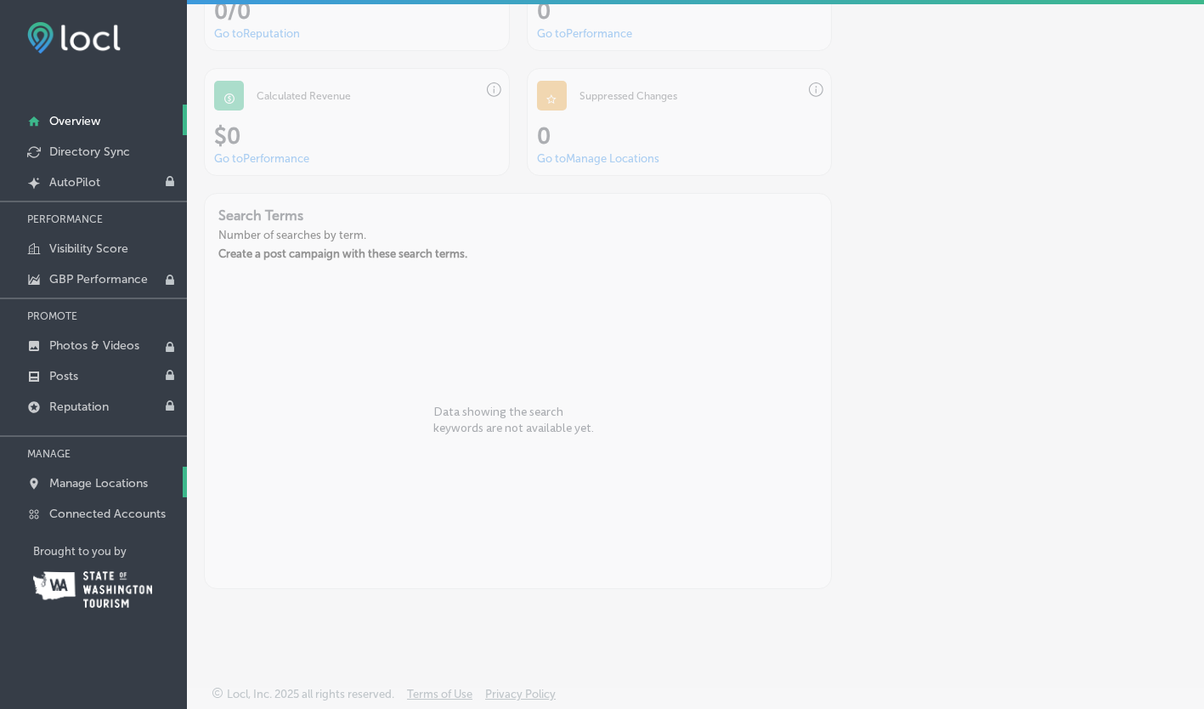
click at [87, 477] on p "Manage Locations" at bounding box center [98, 483] width 99 height 14
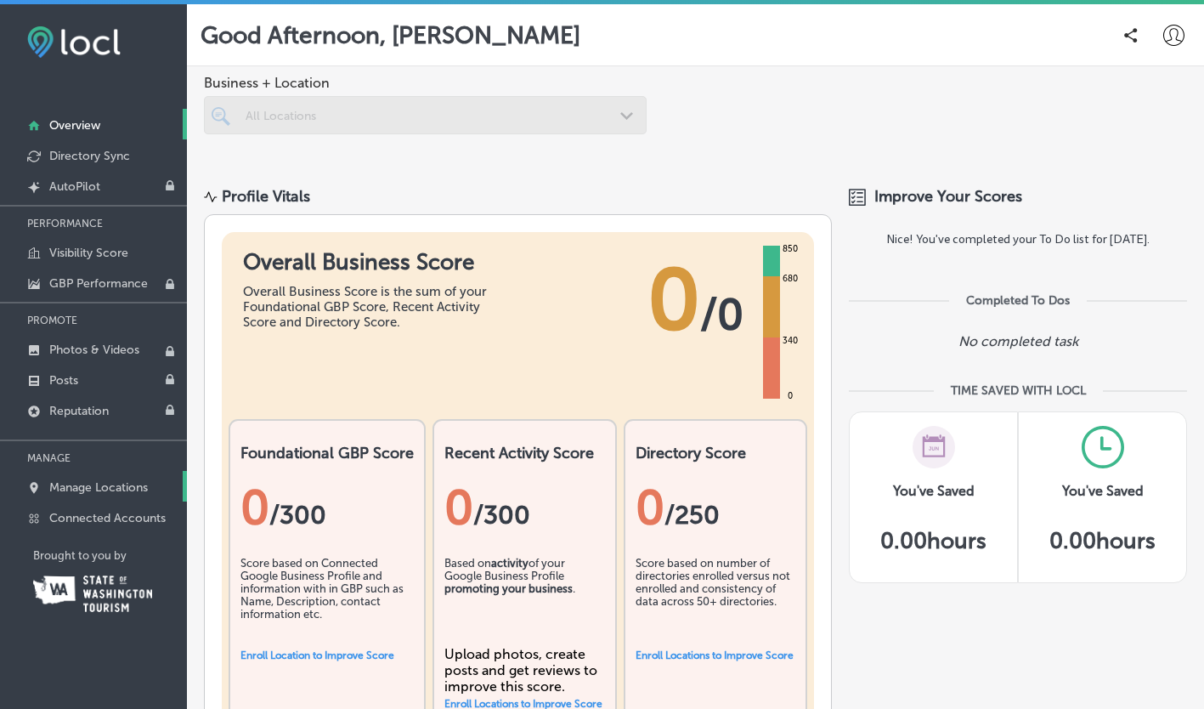
click at [98, 486] on p "Manage Locations" at bounding box center [98, 487] width 99 height 14
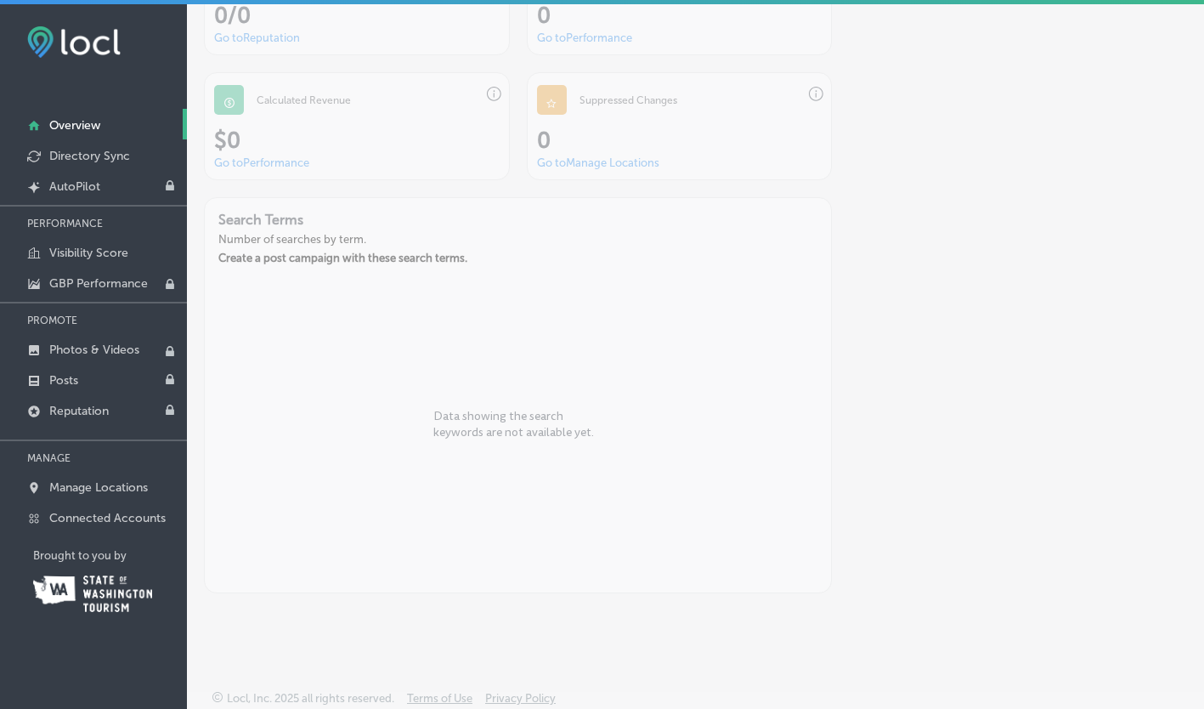
scroll to position [1717, 0]
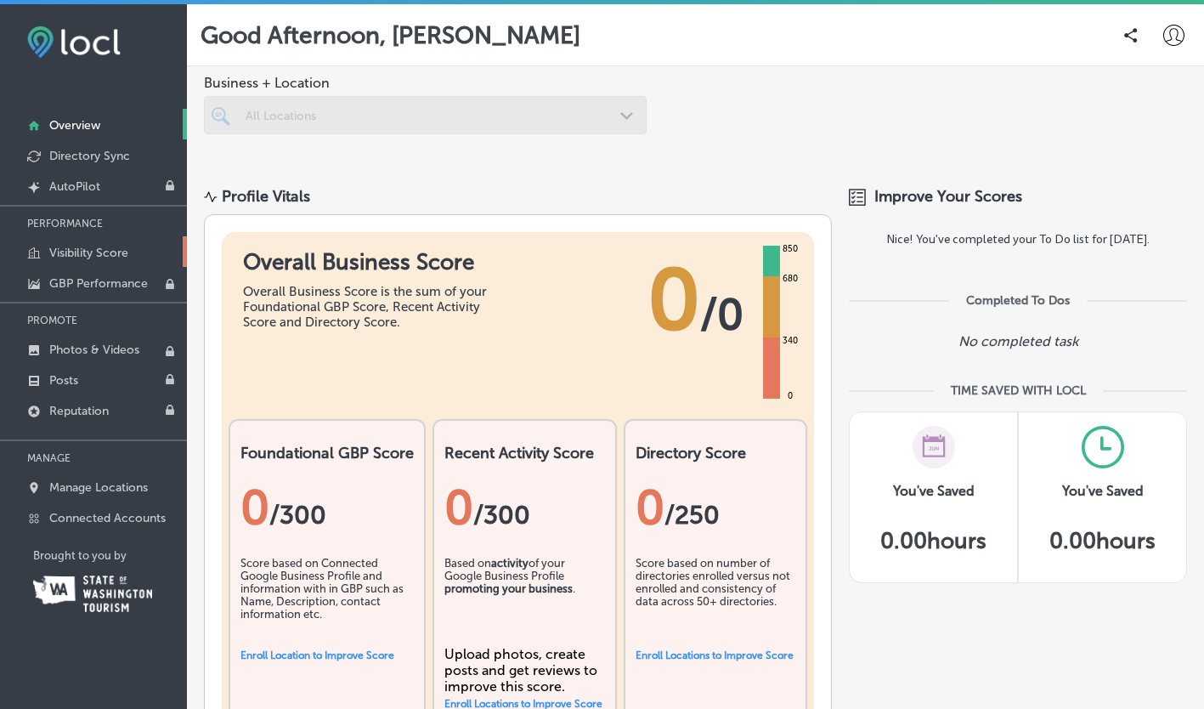
click at [124, 253] on p "Visibility Score" at bounding box center [88, 253] width 79 height 14
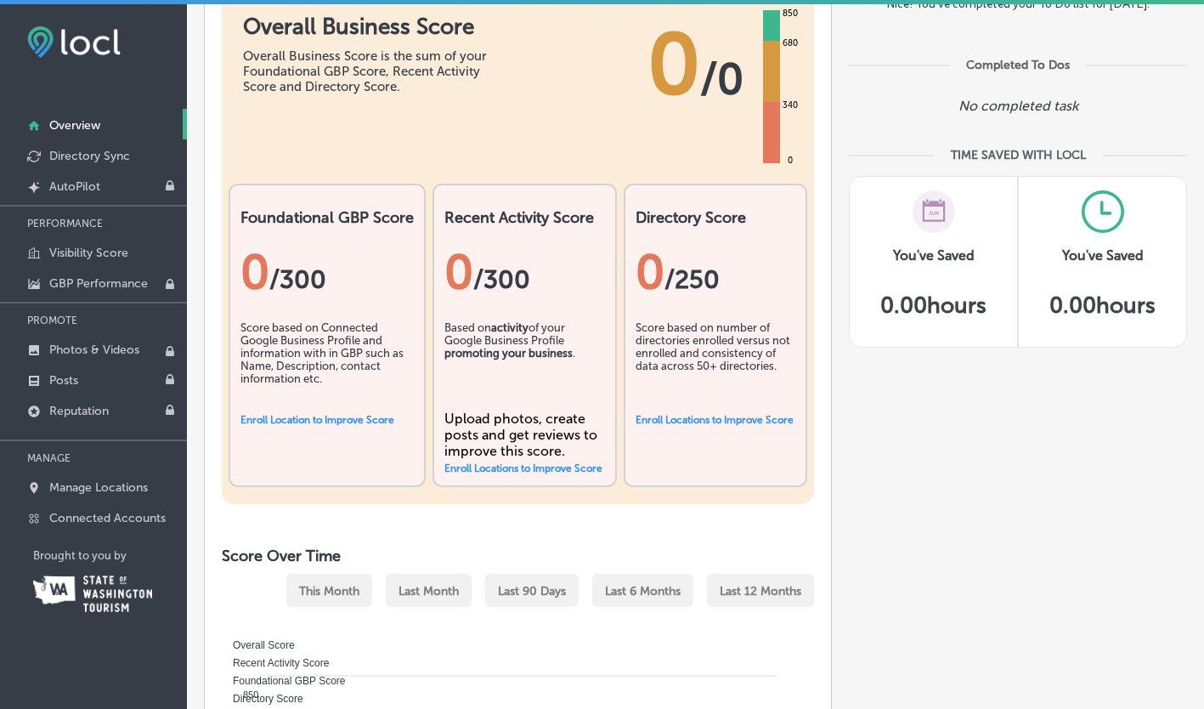
scroll to position [236, 0]
click at [355, 421] on link "Enroll Location to Improve Score" at bounding box center [317, 419] width 154 height 12
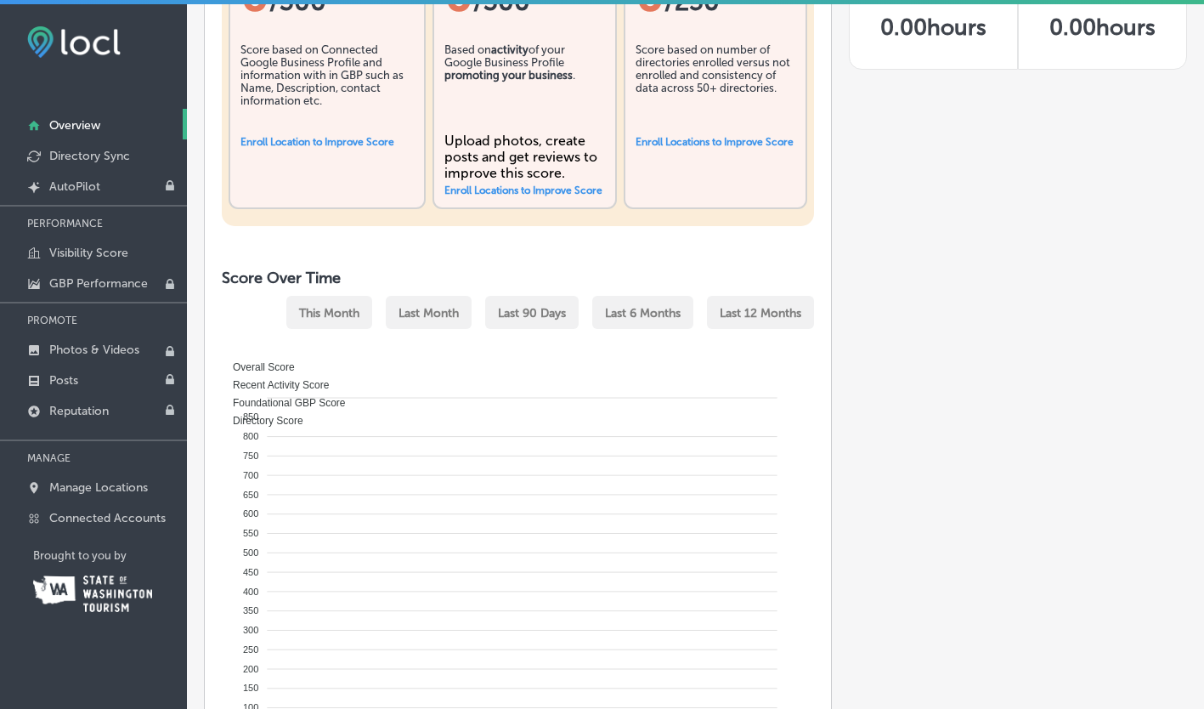
scroll to position [513, 0]
click at [635, 148] on link "Enroll Locations to Improve Score" at bounding box center [714, 142] width 158 height 12
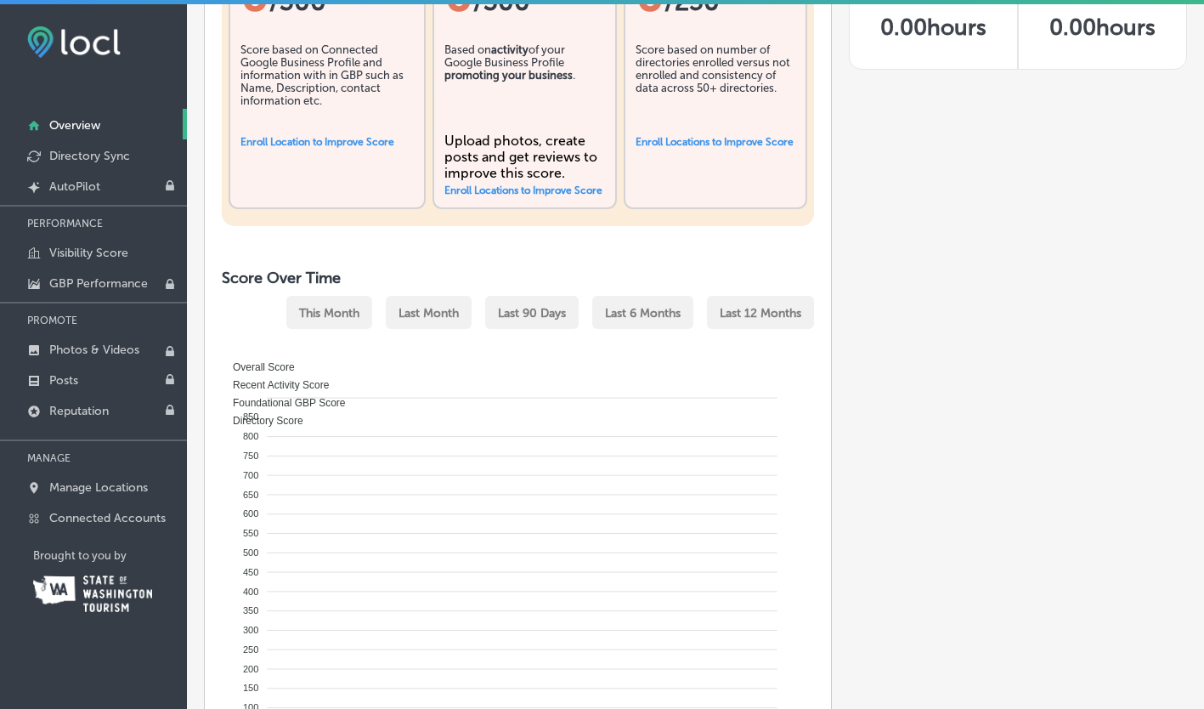
click at [635, 148] on link "Enroll Locations to Improve Score" at bounding box center [714, 142] width 158 height 12
click at [144, 522] on link "Connected Accounts" at bounding box center [93, 516] width 187 height 31
